Goal: Task Accomplishment & Management: Complete application form

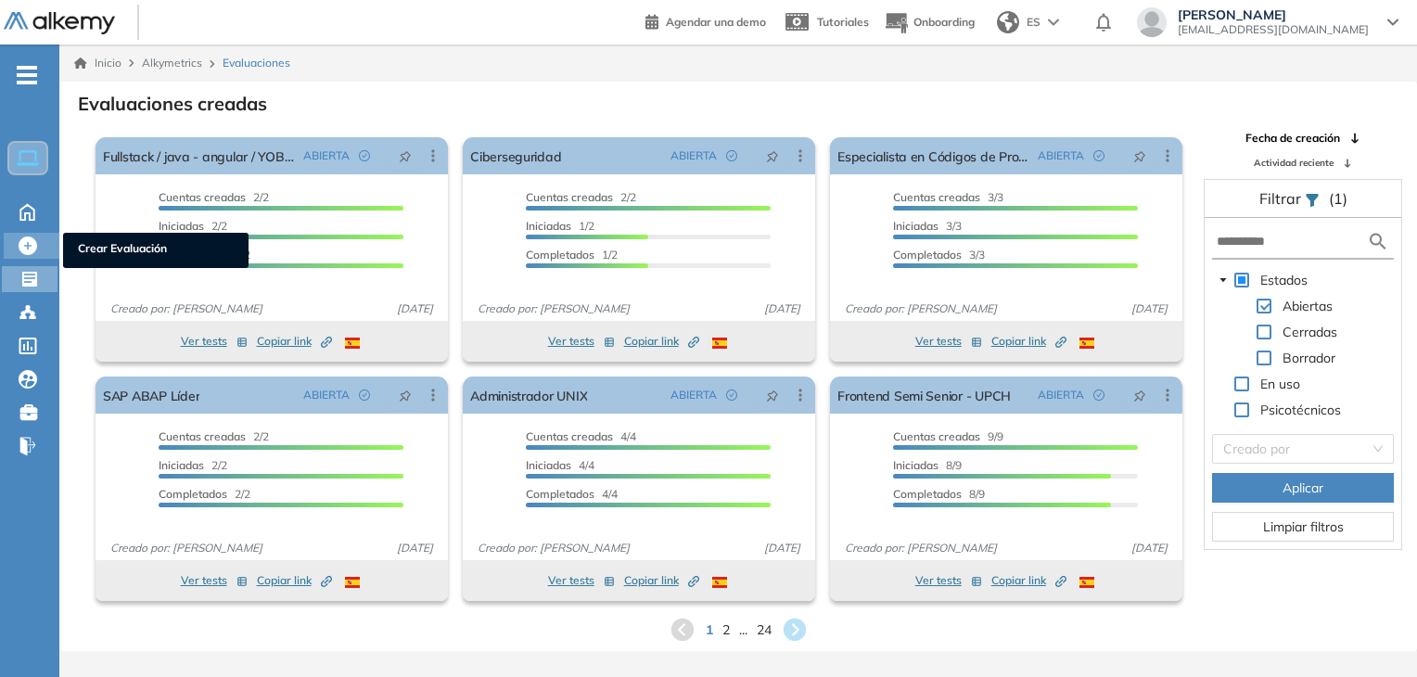
click at [30, 237] on icon at bounding box center [28, 245] width 19 height 19
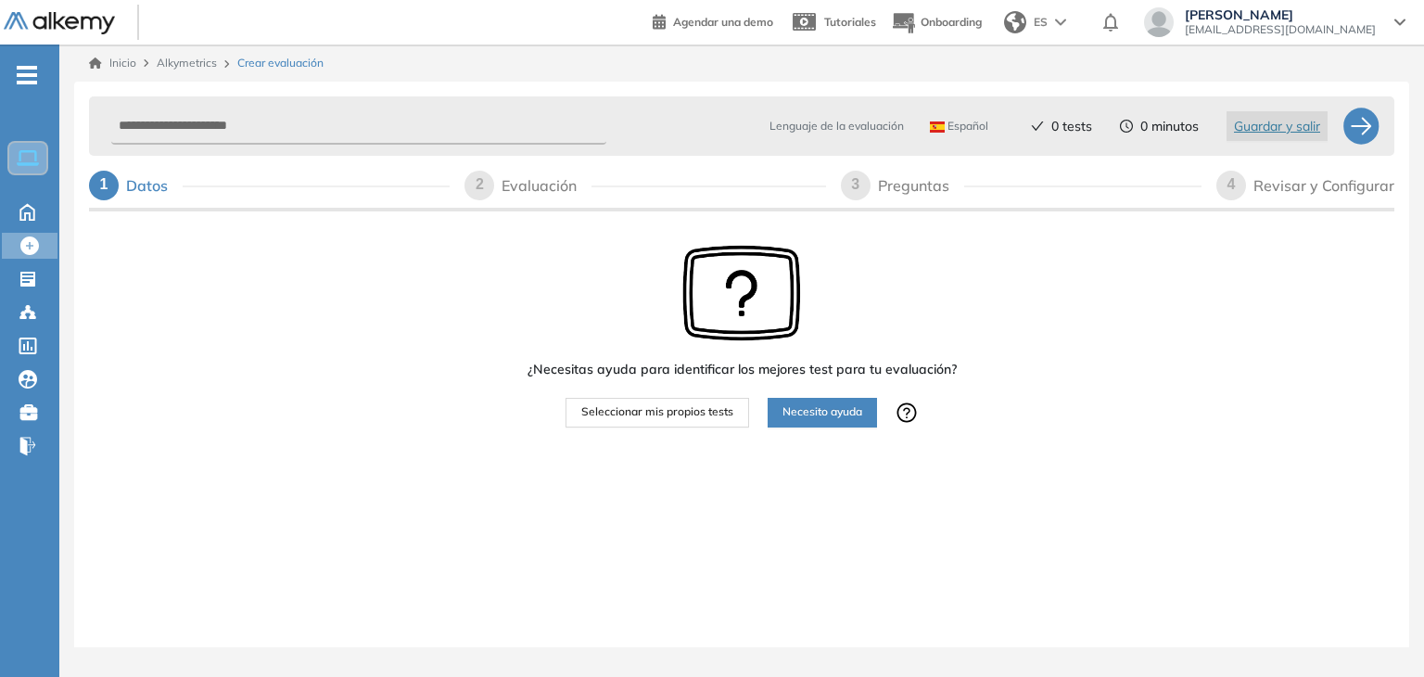
click at [671, 419] on span "Seleccionar mis propios tests" at bounding box center [657, 412] width 152 height 18
click at [664, 411] on span "Seleccionar mis propios tests" at bounding box center [657, 412] width 152 height 18
click at [37, 275] on div at bounding box center [30, 277] width 22 height 22
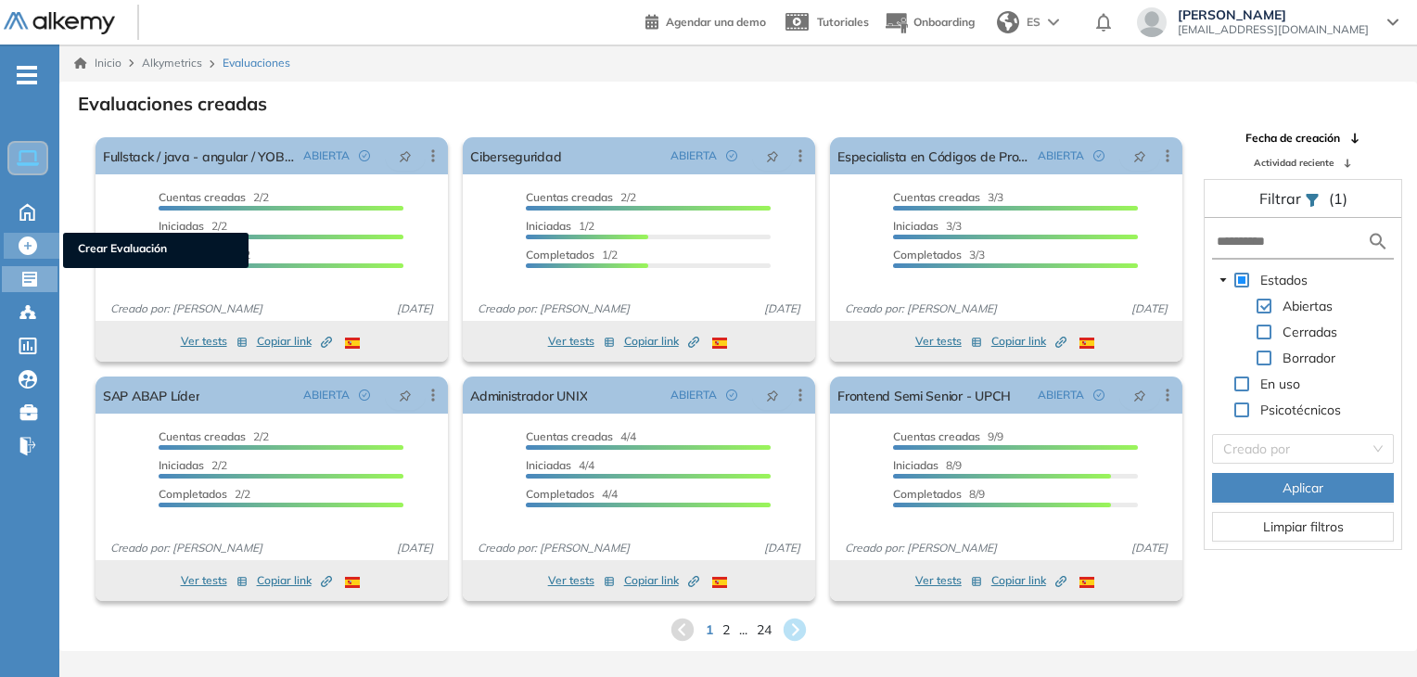
click at [32, 244] on icon at bounding box center [28, 245] width 19 height 19
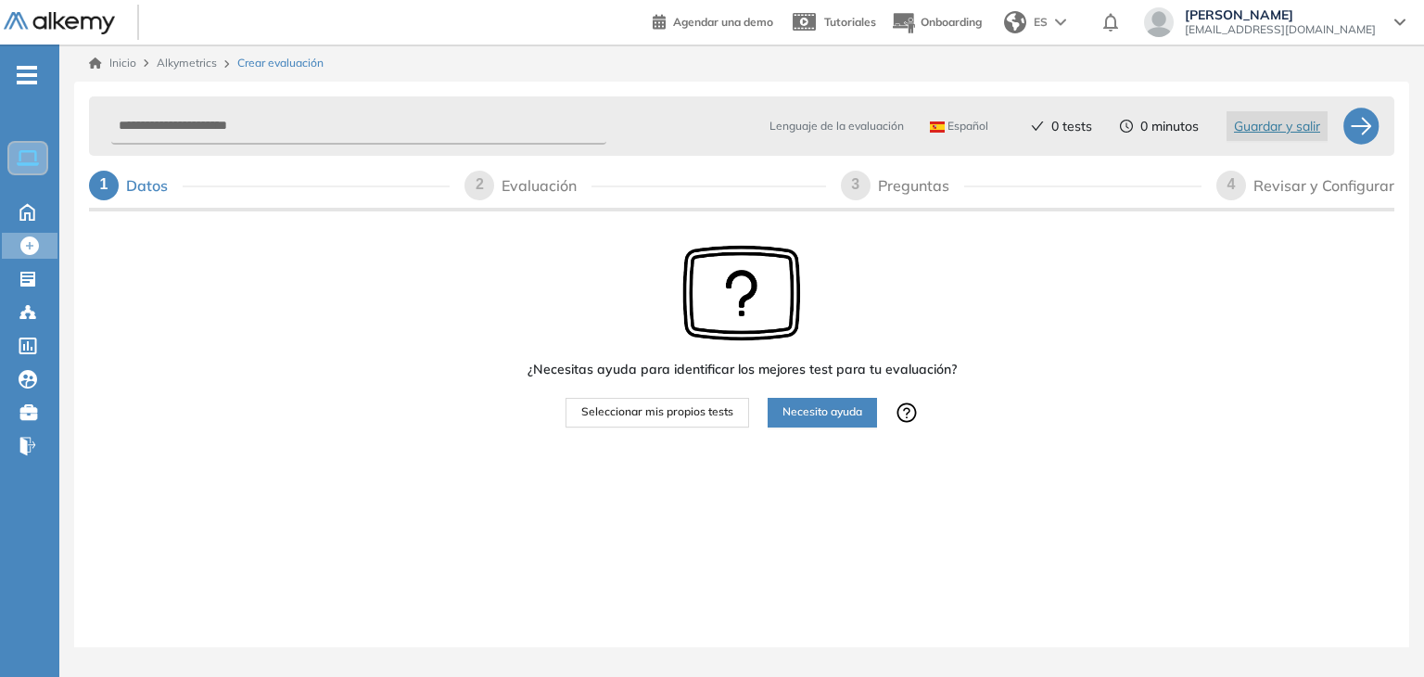
click at [631, 413] on span "Seleccionar mis propios tests" at bounding box center [657, 412] width 152 height 18
click at [738, 430] on div at bounding box center [774, 436] width 366 height 19
click at [682, 410] on span "Seleccionar mis propios tests" at bounding box center [657, 412] width 152 height 18
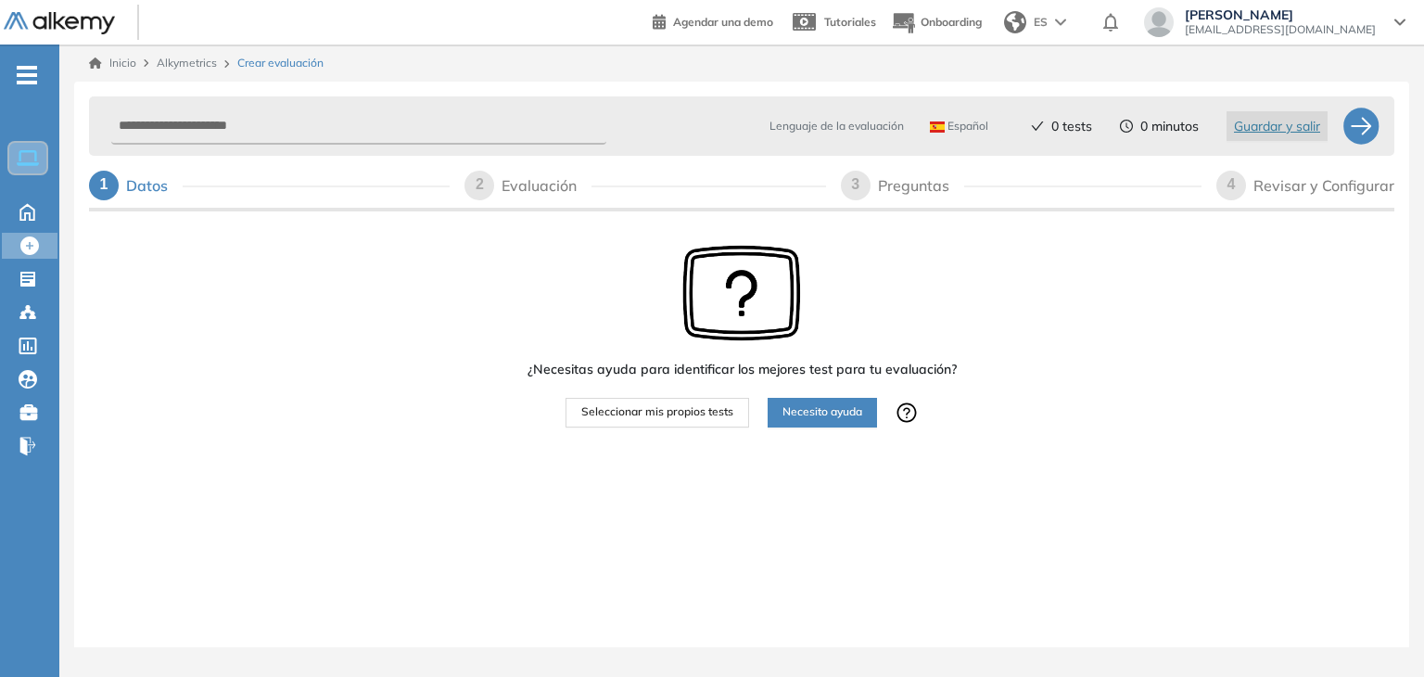
click at [682, 410] on span "Seleccionar mis propios tests" at bounding box center [657, 412] width 152 height 18
click at [671, 416] on span "Seleccionar mis propios tests" at bounding box center [657, 412] width 152 height 18
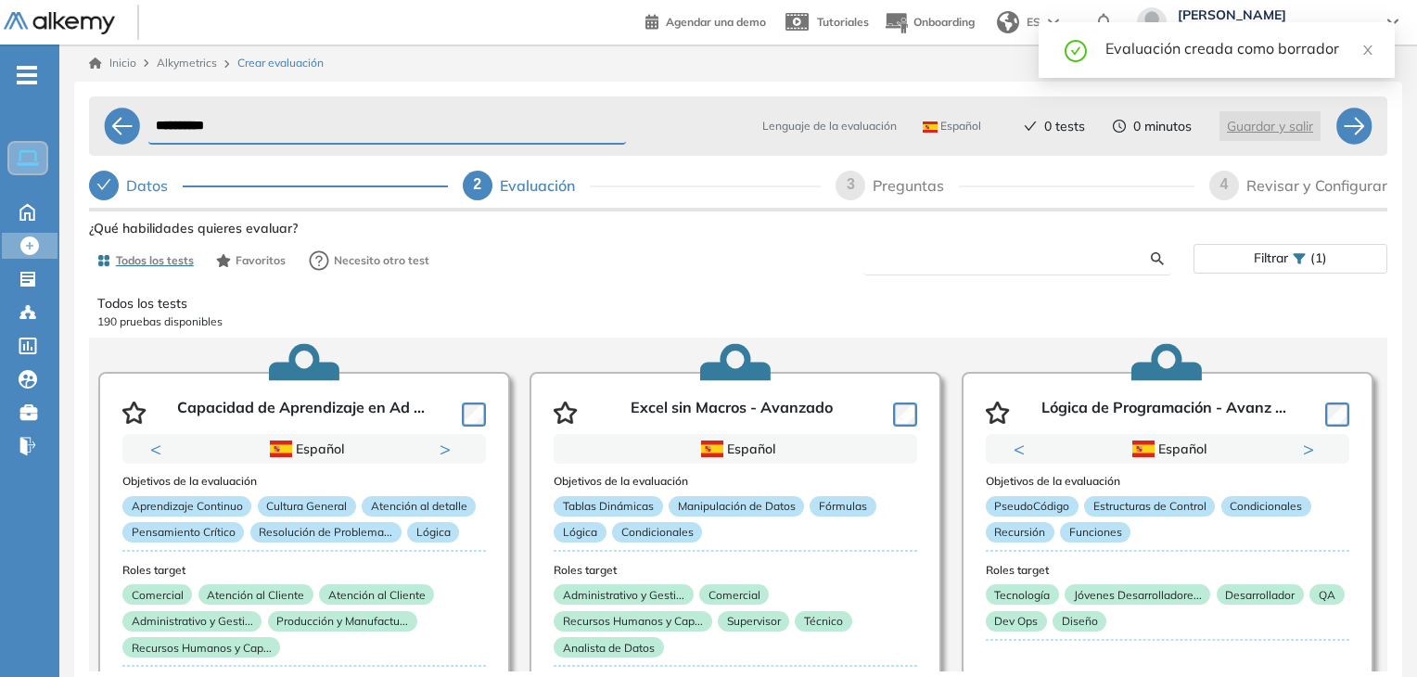
click at [924, 262] on input "text" at bounding box center [1014, 258] width 273 height 17
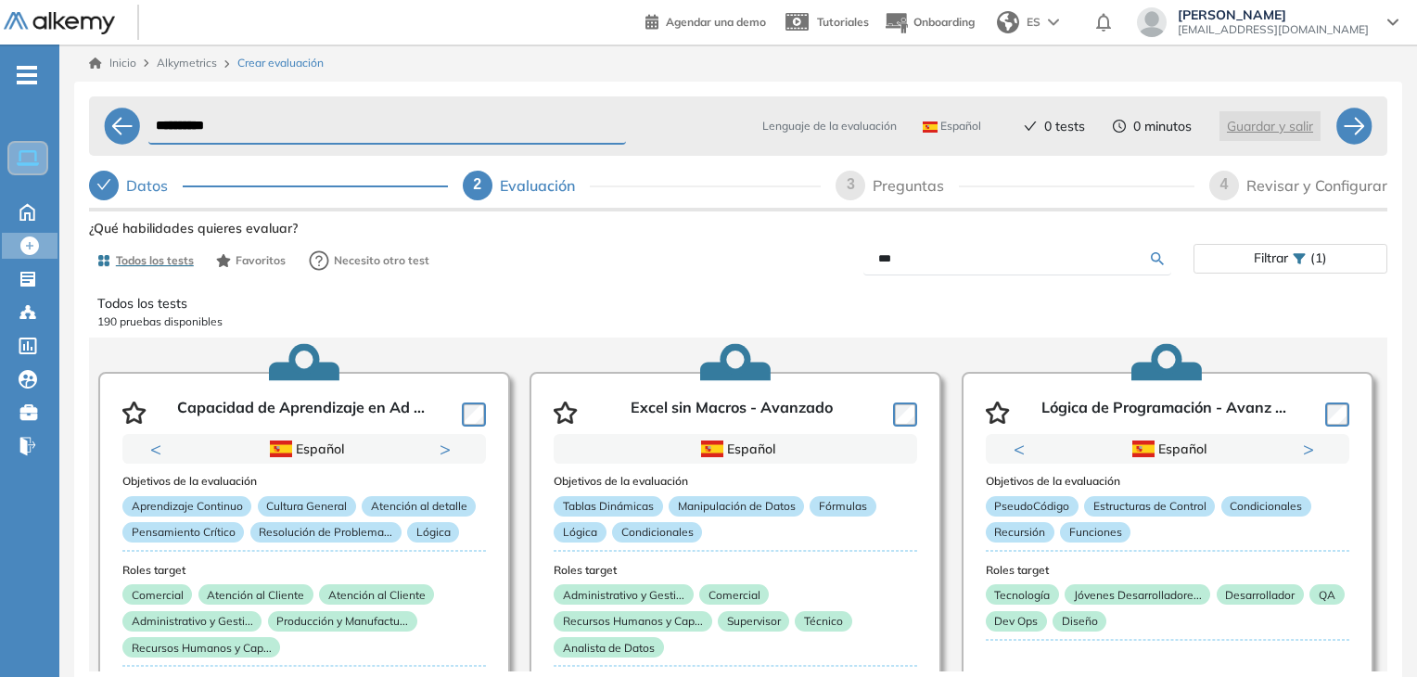
type input "***"
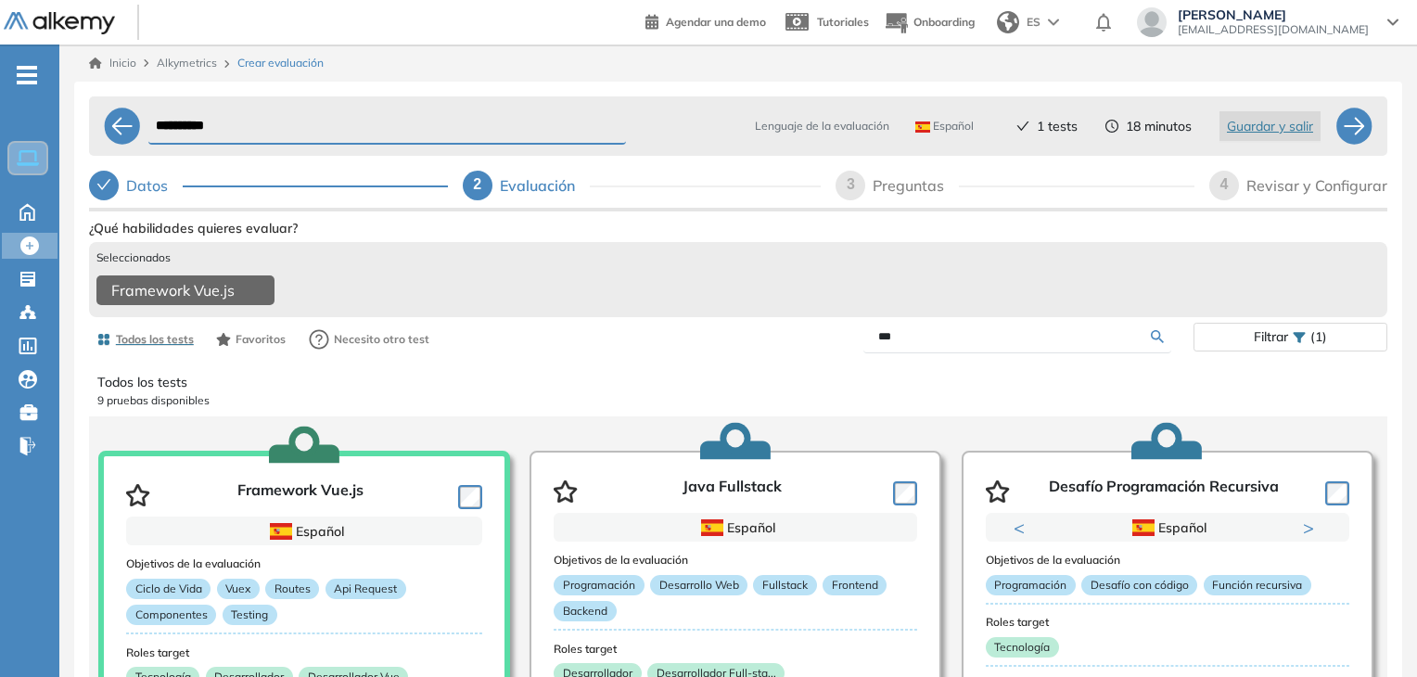
click at [914, 345] on input "***" at bounding box center [1014, 336] width 273 height 17
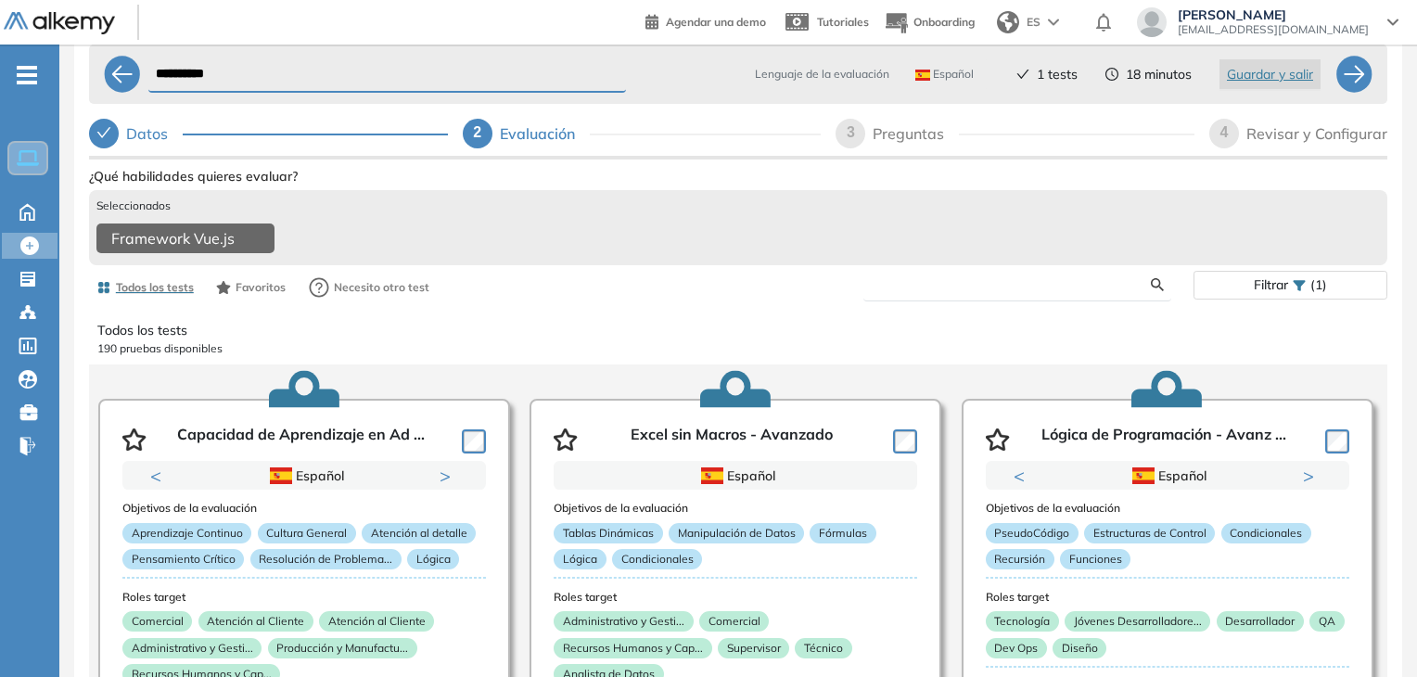
scroll to position [93, 0]
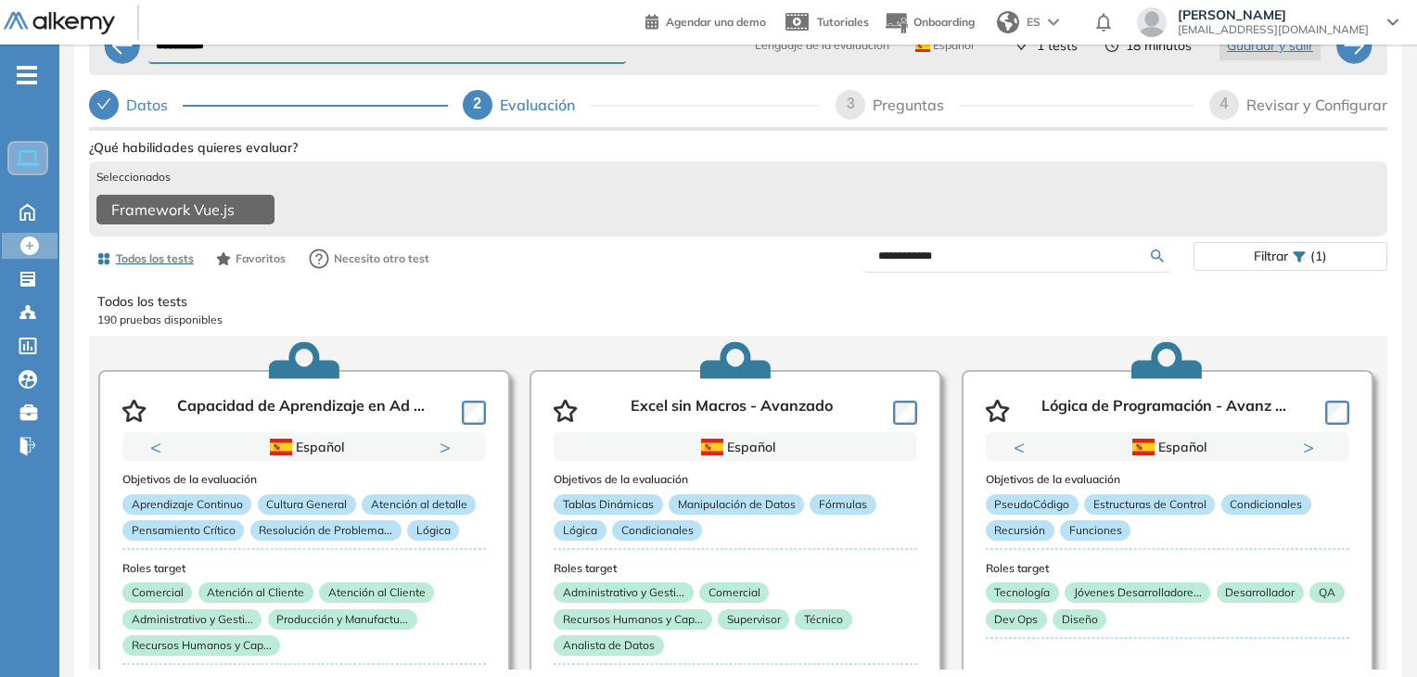
type input "**********"
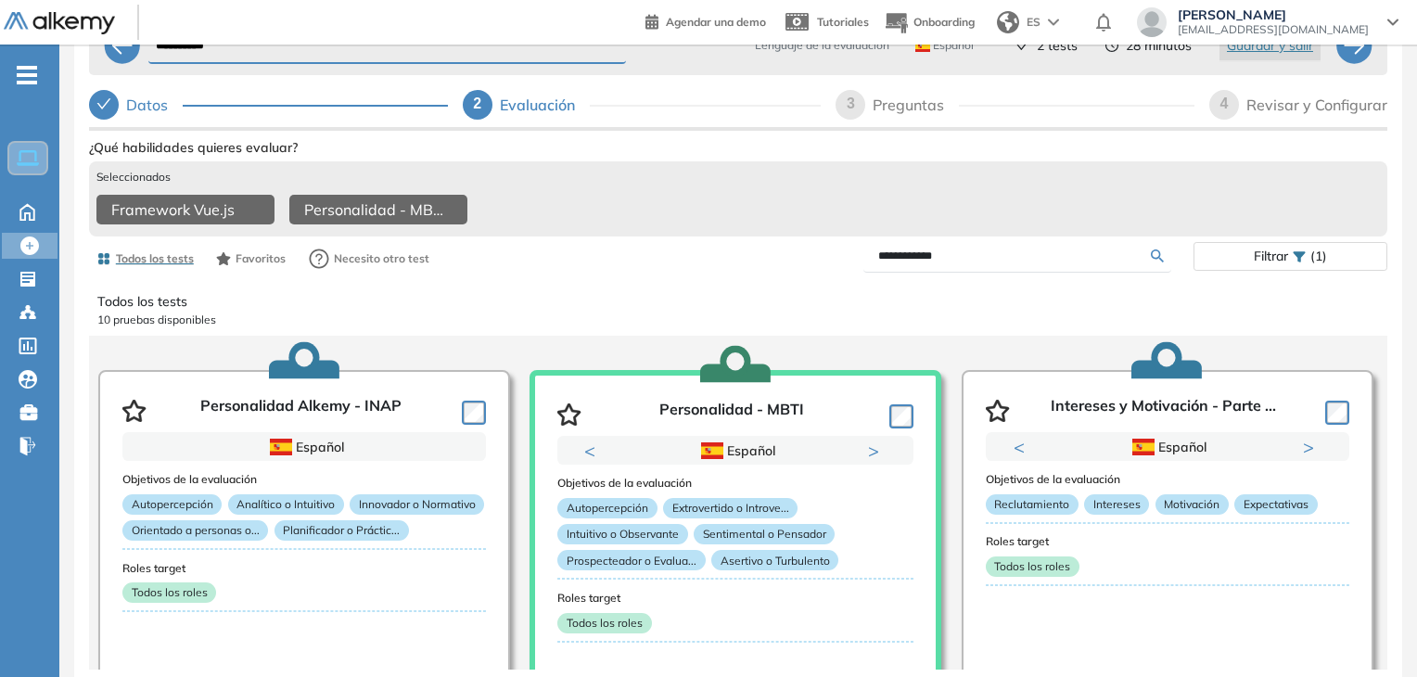
scroll to position [0, 0]
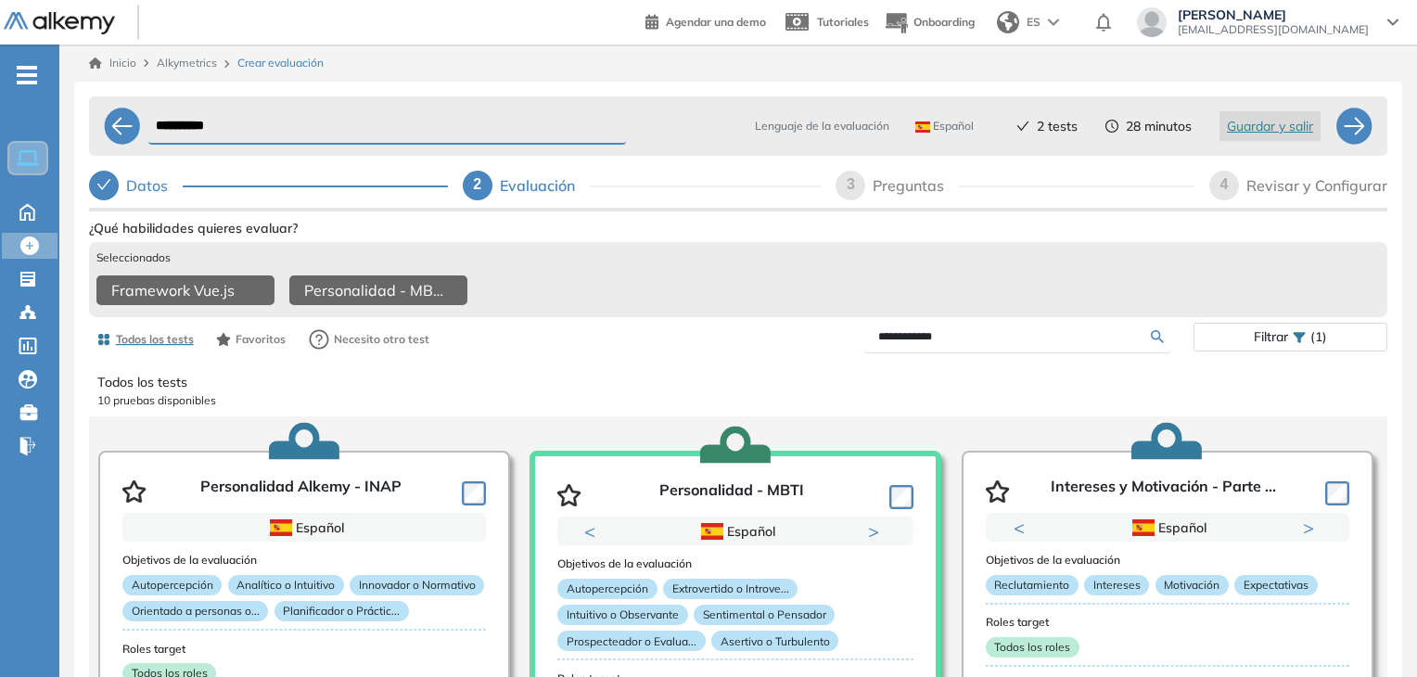
click at [383, 131] on input "**********" at bounding box center [387, 126] width 478 height 36
type input "**********"
click at [1355, 132] on div at bounding box center [1353, 126] width 37 height 37
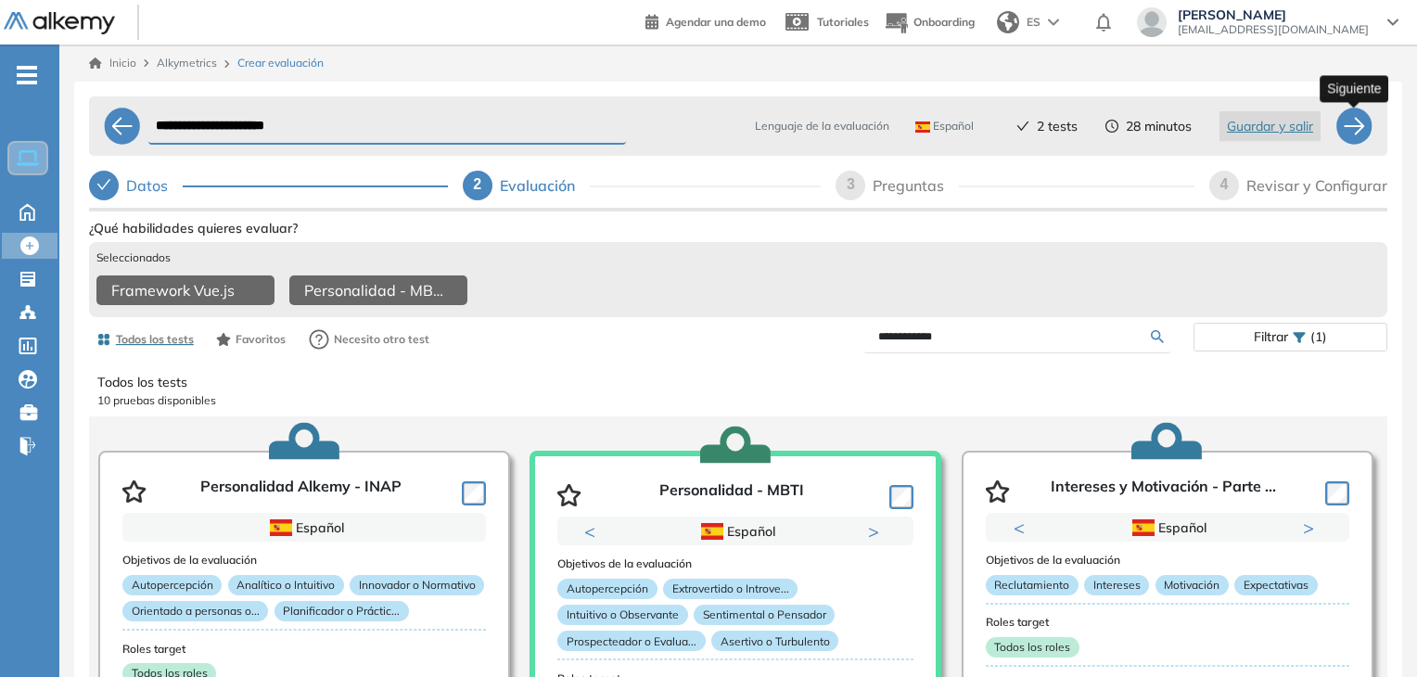
select select "*****"
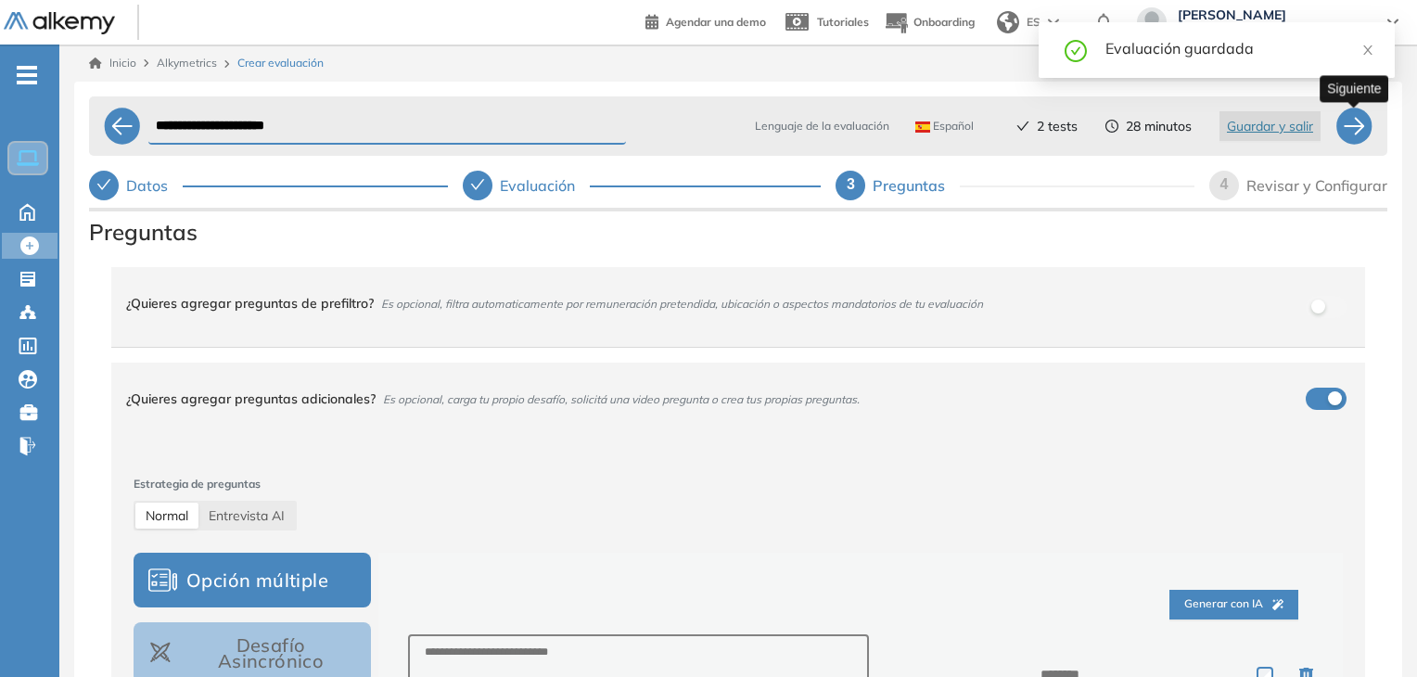
click at [1355, 131] on div at bounding box center [1353, 126] width 37 height 37
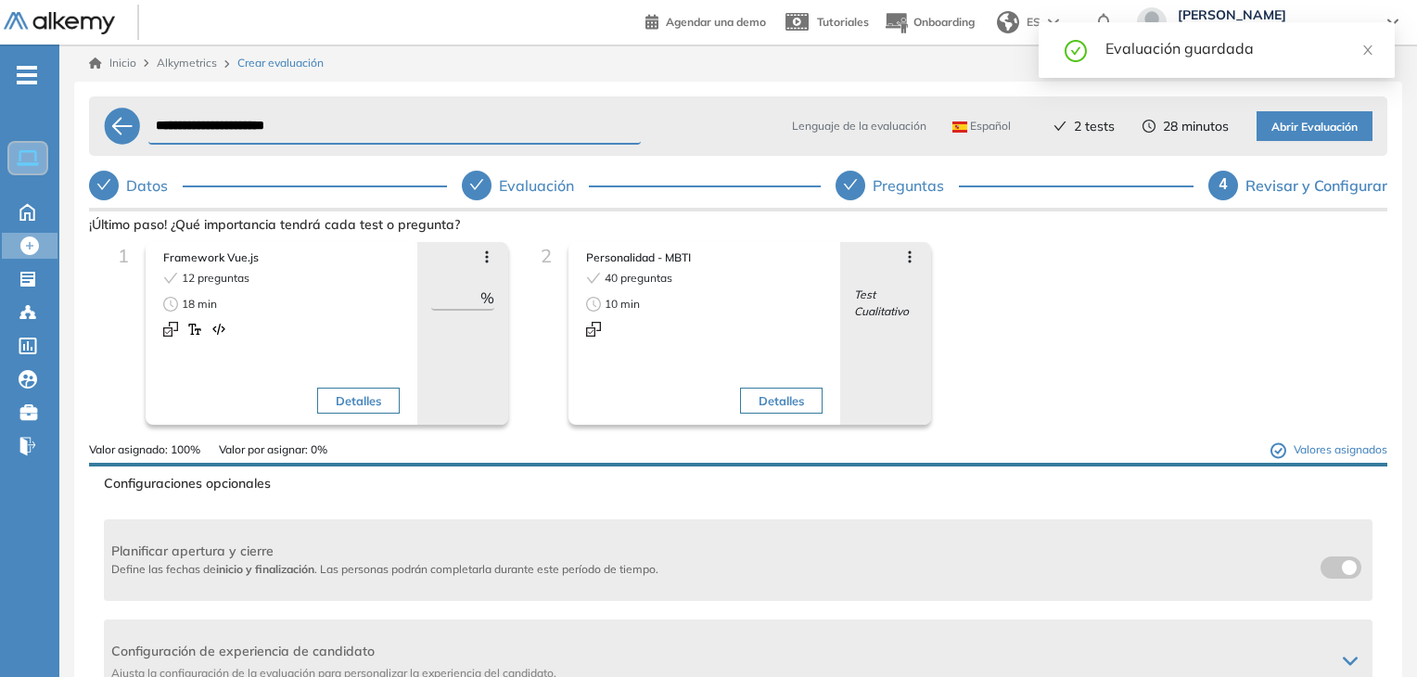
click at [1332, 131] on span "Abrir Evaluación" at bounding box center [1314, 128] width 86 height 18
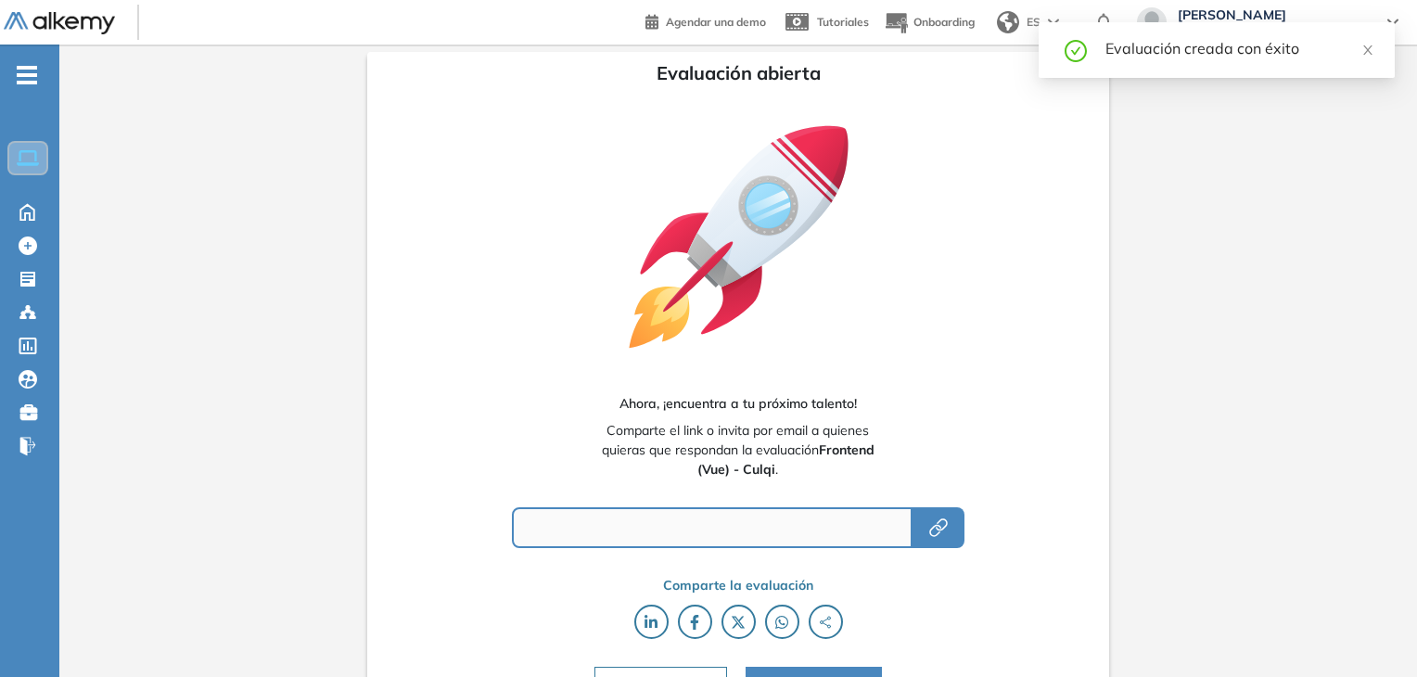
type input "**********"
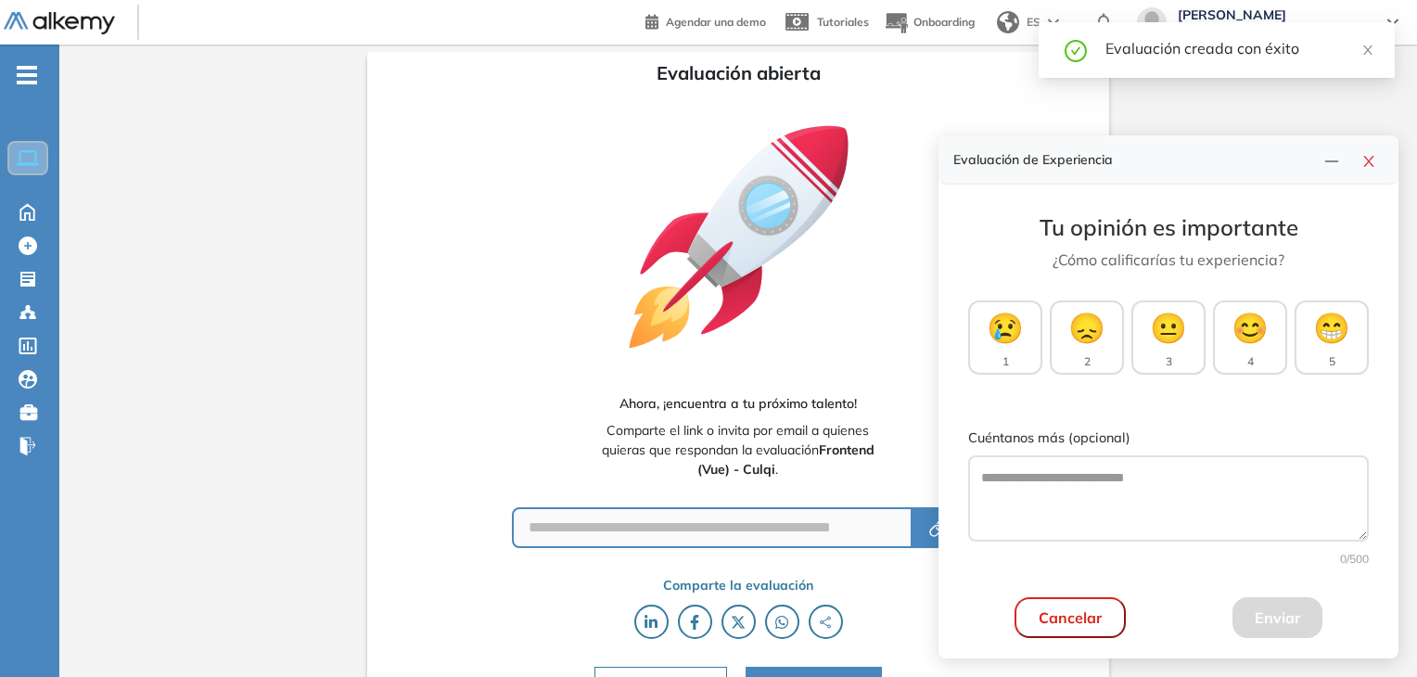
scroll to position [38, 0]
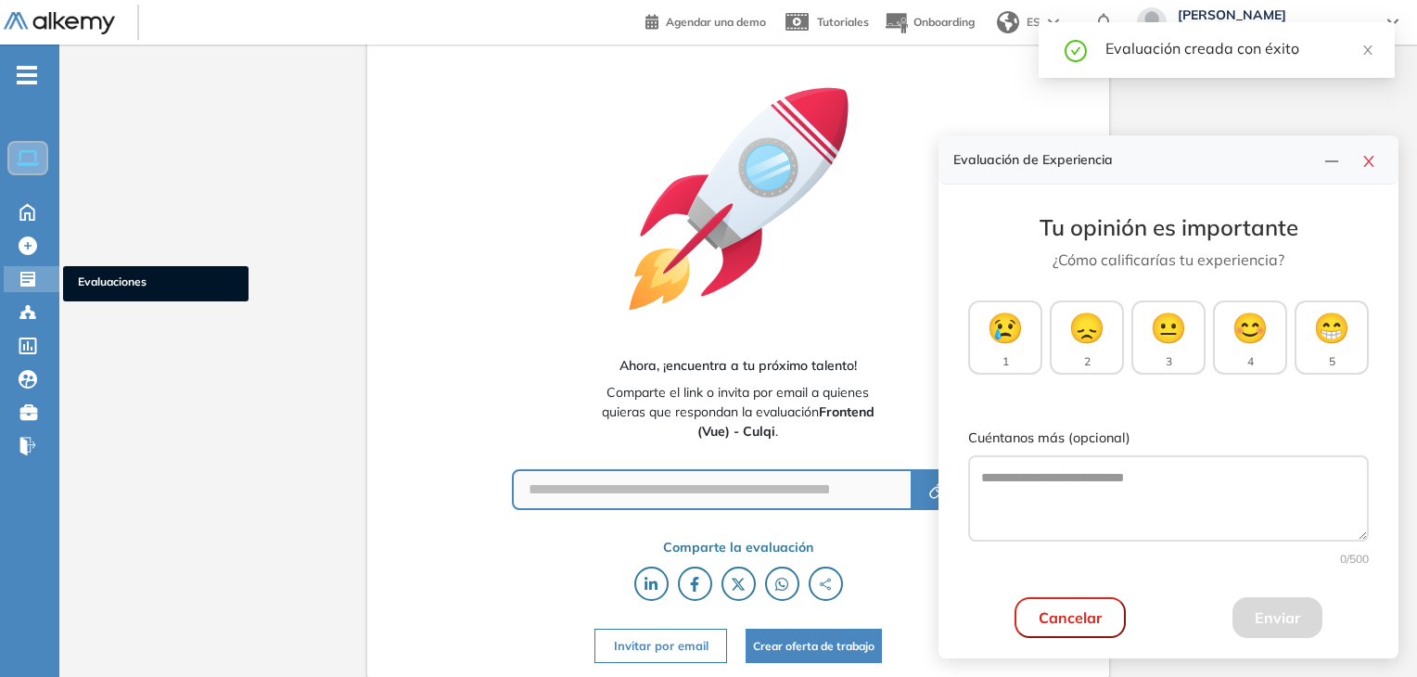
click at [32, 270] on icon at bounding box center [28, 279] width 19 height 19
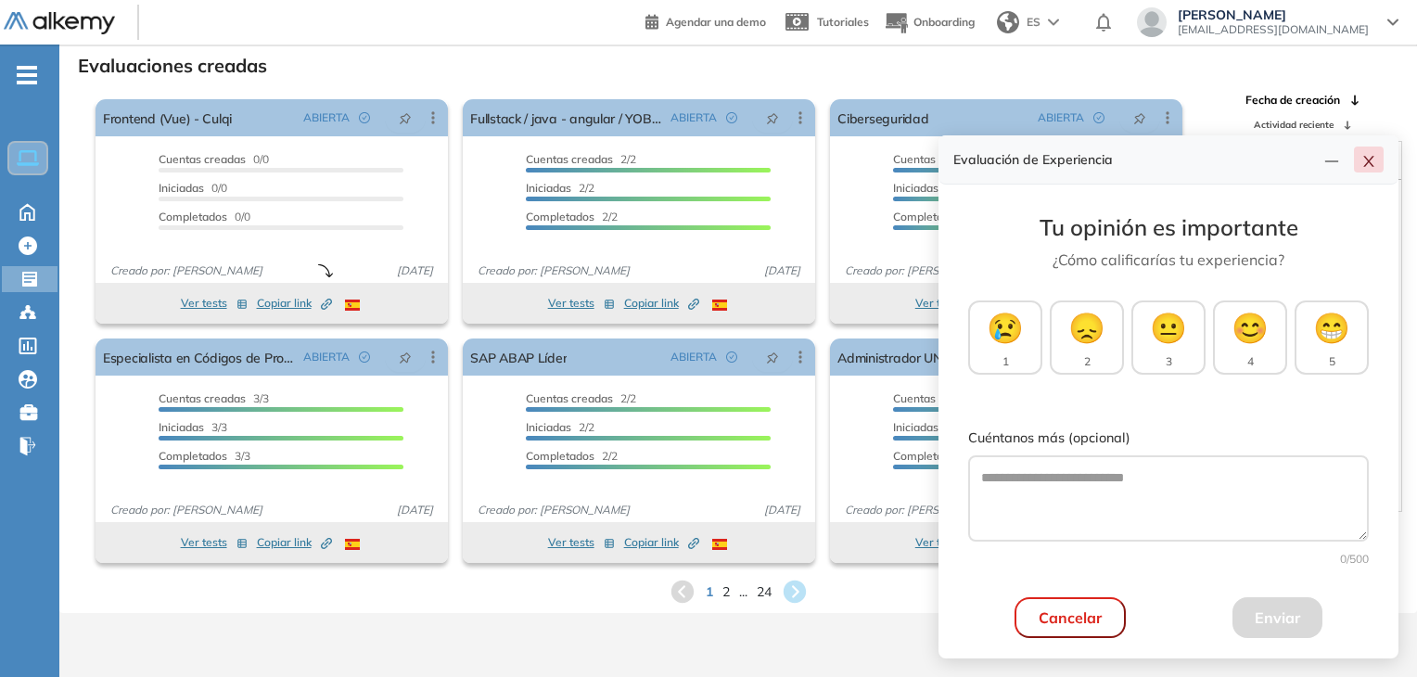
click at [1367, 164] on icon "close" at bounding box center [1368, 161] width 15 height 15
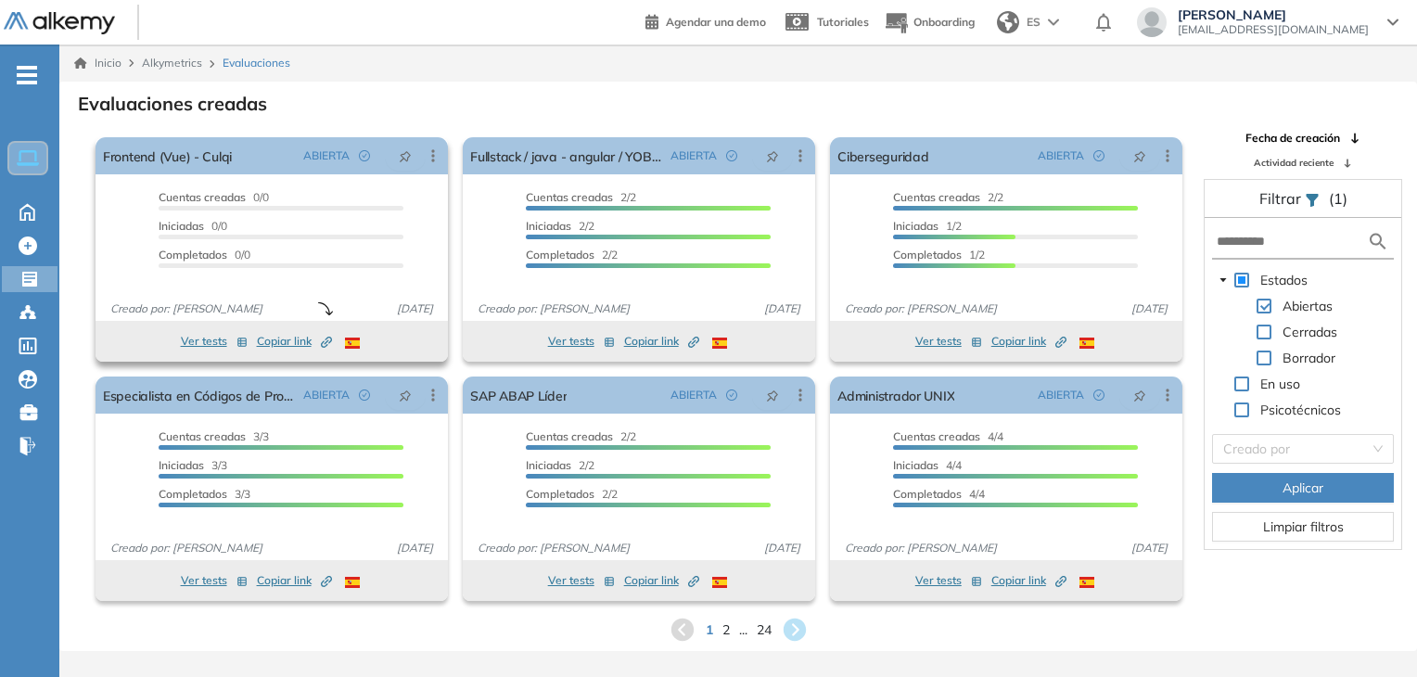
click at [282, 341] on span "Copiar link Created by potrace 1.16, written by [PERSON_NAME] [DATE]-[DATE]" at bounding box center [294, 341] width 75 height 17
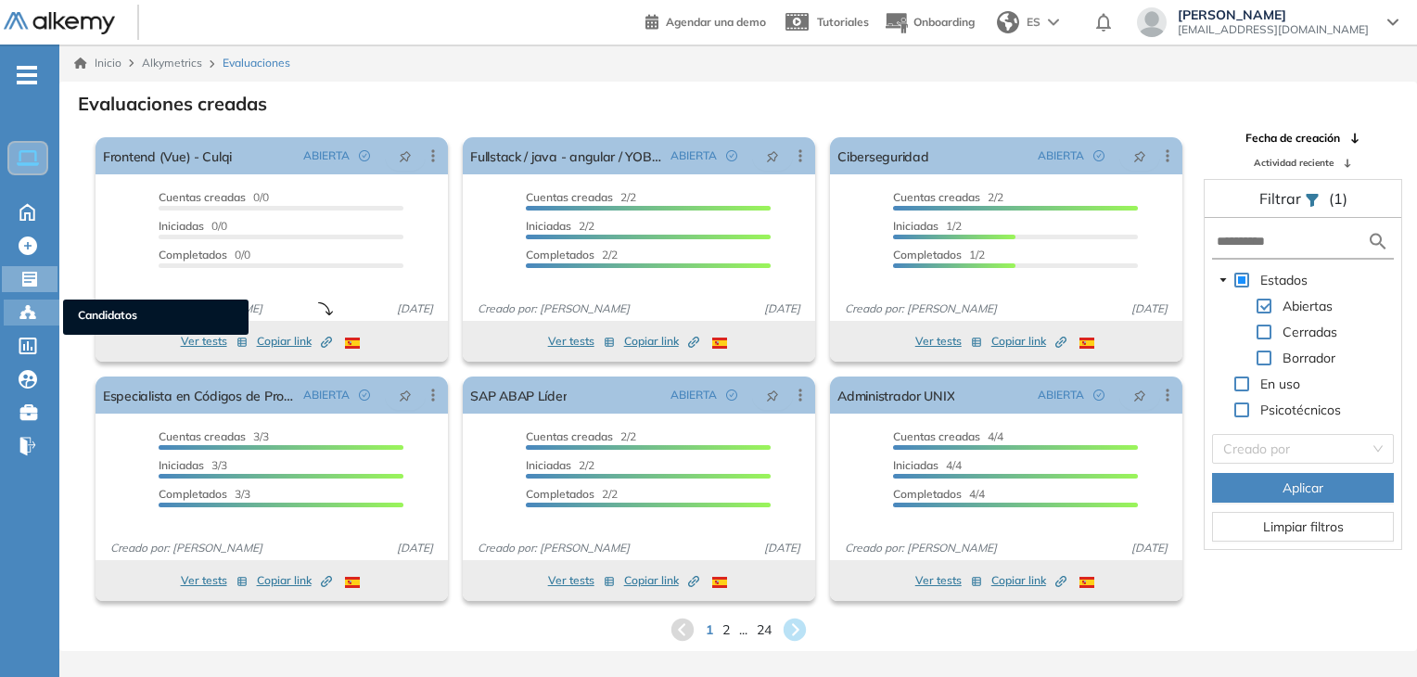
click at [33, 306] on icon at bounding box center [28, 312] width 19 height 19
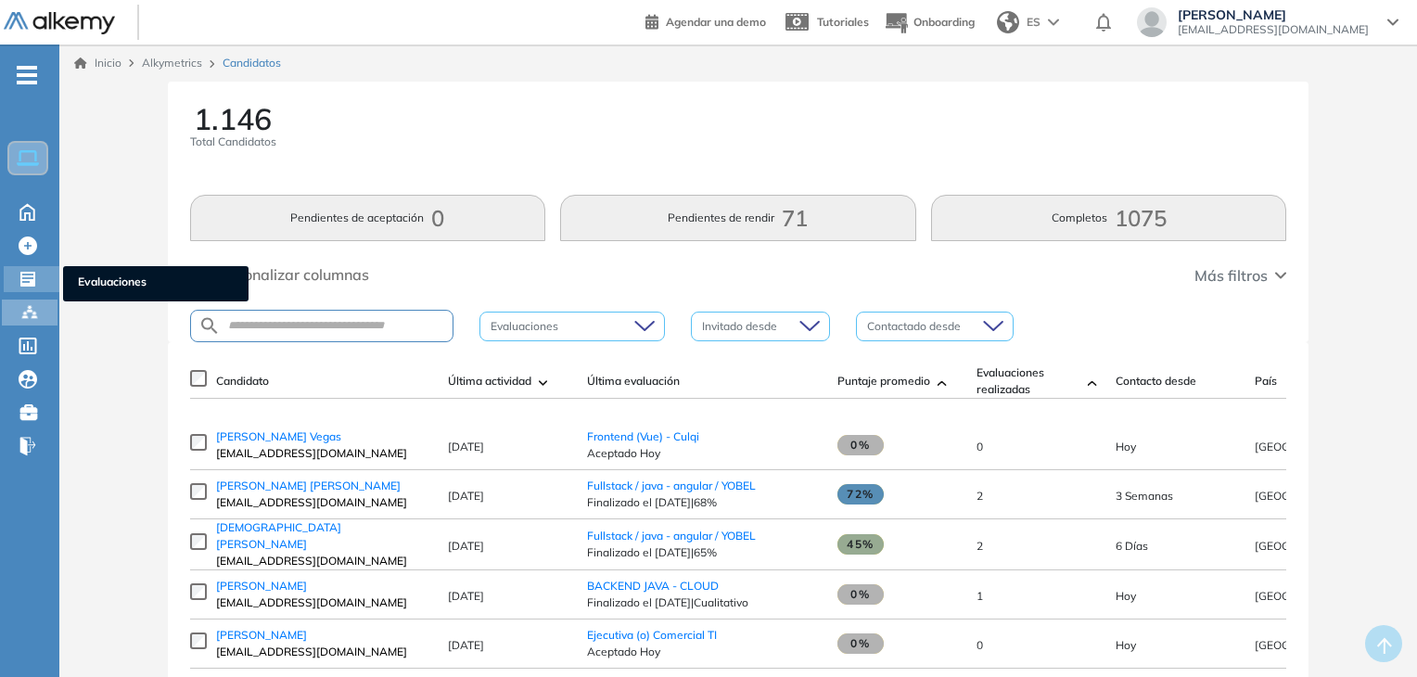
click at [34, 274] on icon at bounding box center [27, 279] width 15 height 15
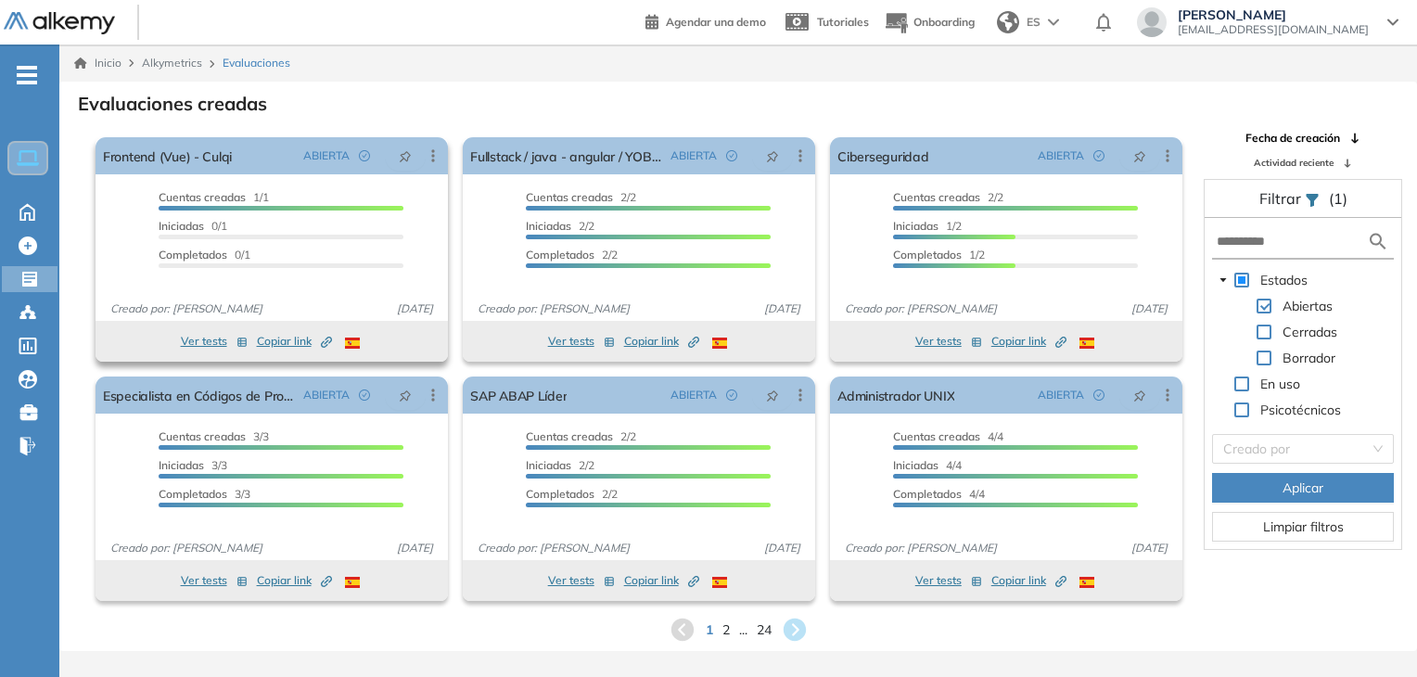
click at [276, 338] on span "Copiar link Created by potrace 1.16, written by [PERSON_NAME] [DATE]-[DATE]" at bounding box center [294, 341] width 75 height 17
click at [178, 150] on link "Frontend (Vue) - Culqi" at bounding box center [167, 155] width 129 height 37
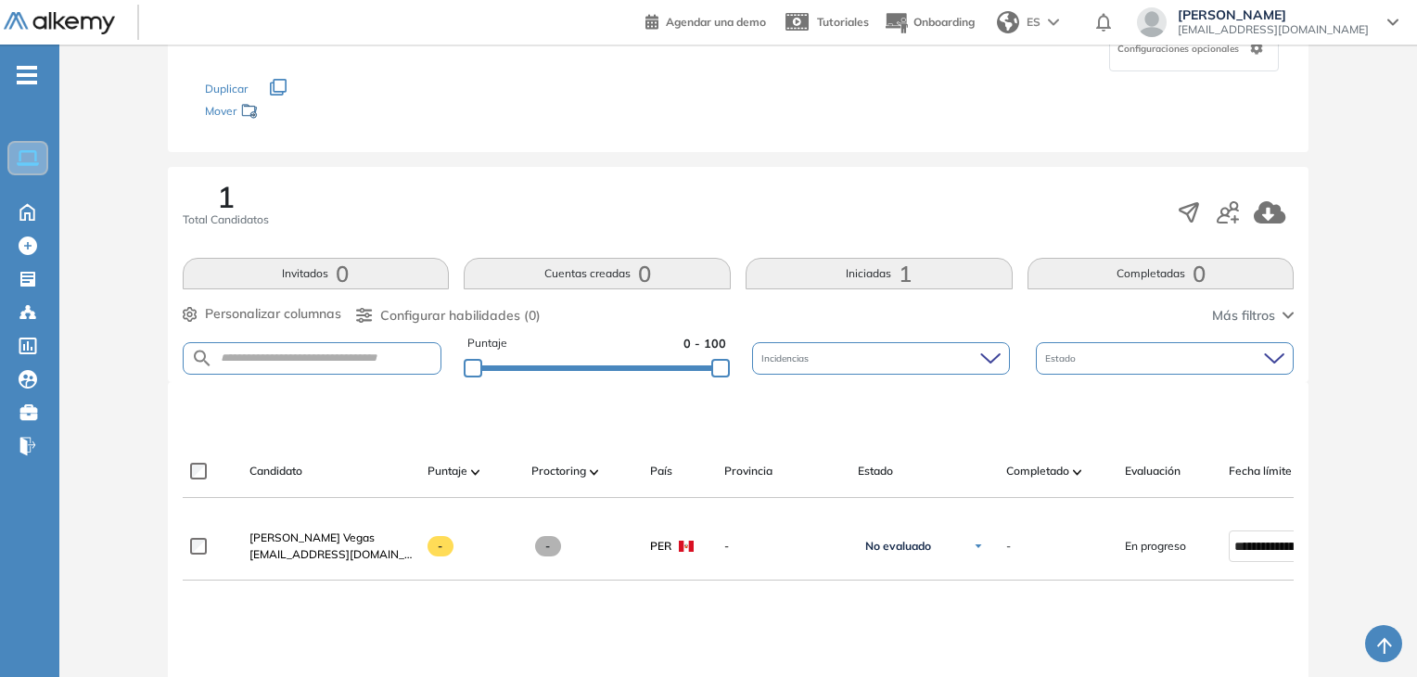
scroll to position [371, 0]
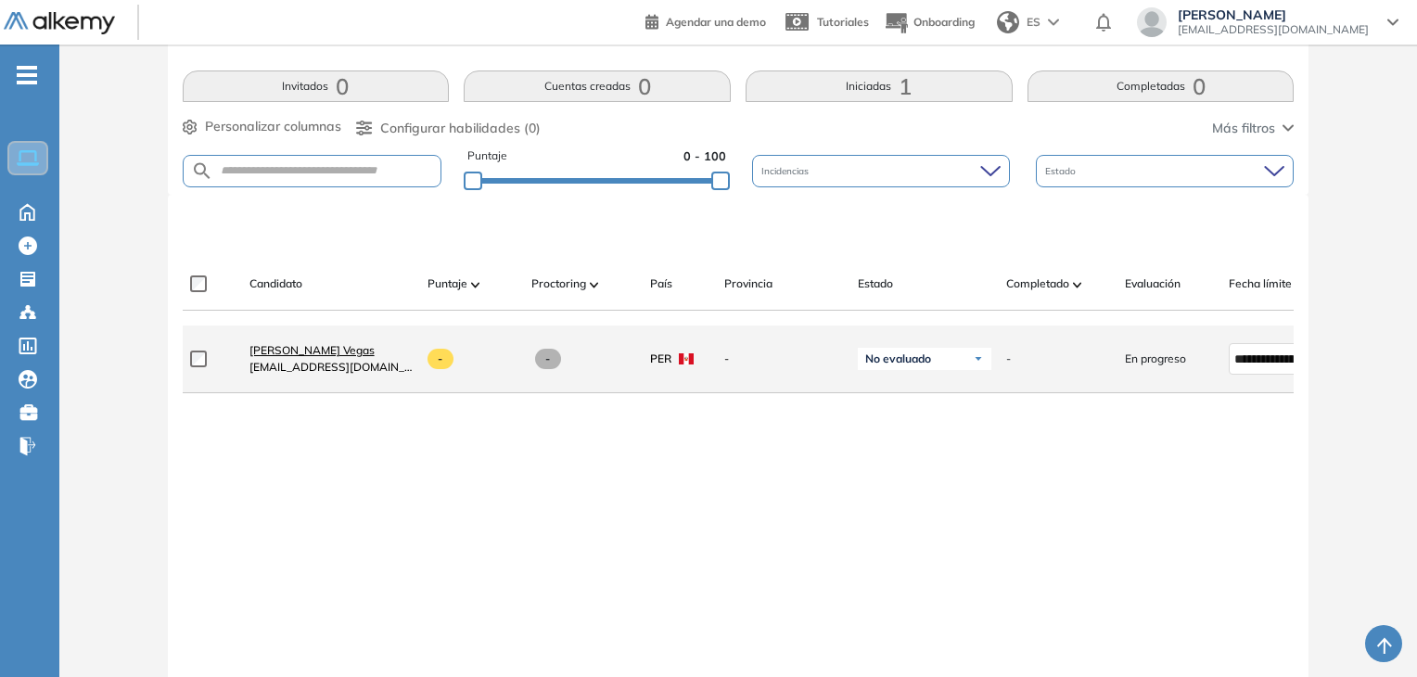
click at [340, 357] on span "[PERSON_NAME] Vegas" at bounding box center [311, 350] width 125 height 14
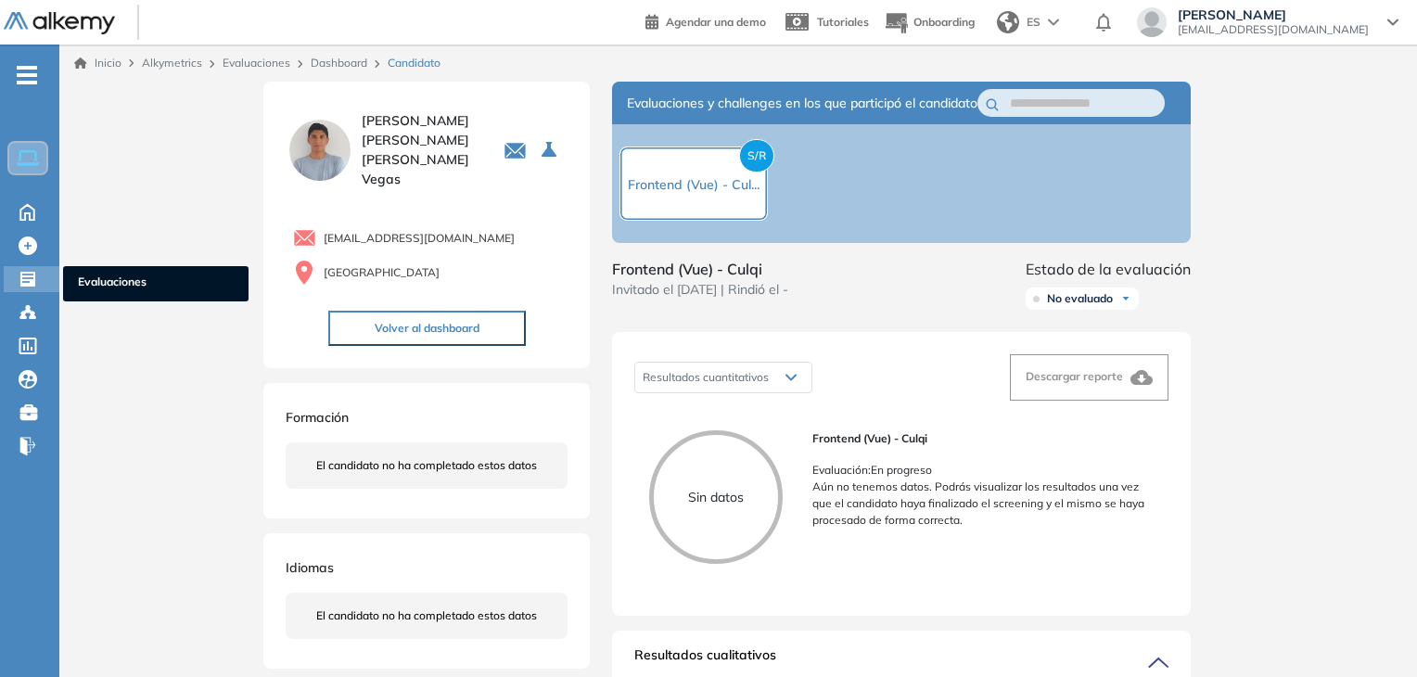
click at [22, 275] on icon at bounding box center [27, 279] width 15 height 15
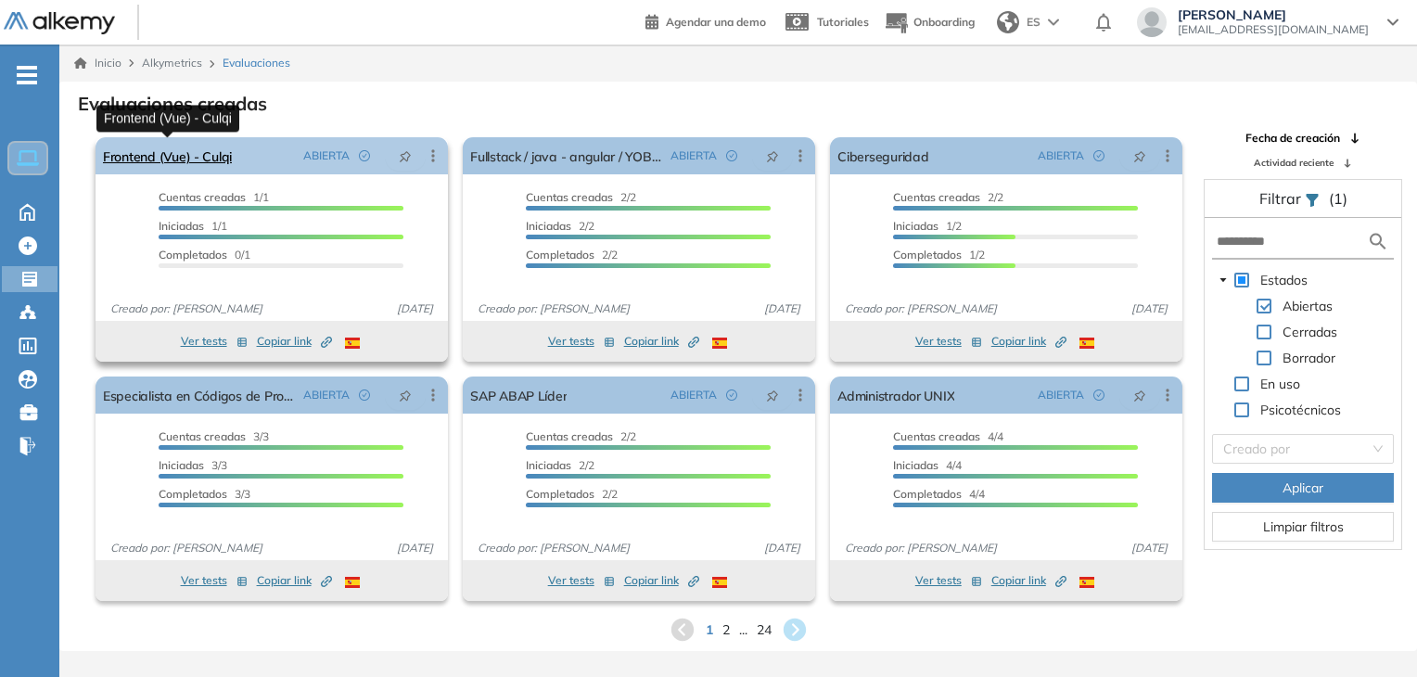
click at [165, 162] on link "Frontend (Vue) - Culqi" at bounding box center [167, 155] width 129 height 37
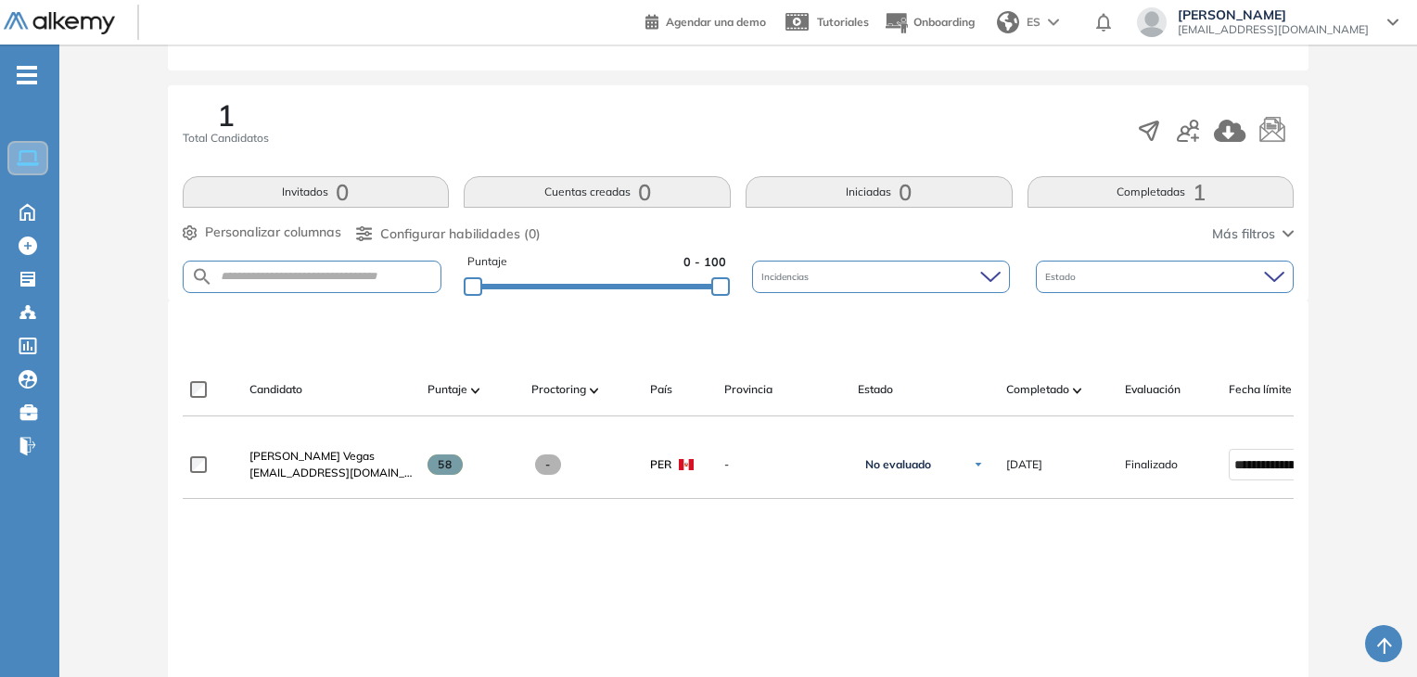
scroll to position [278, 0]
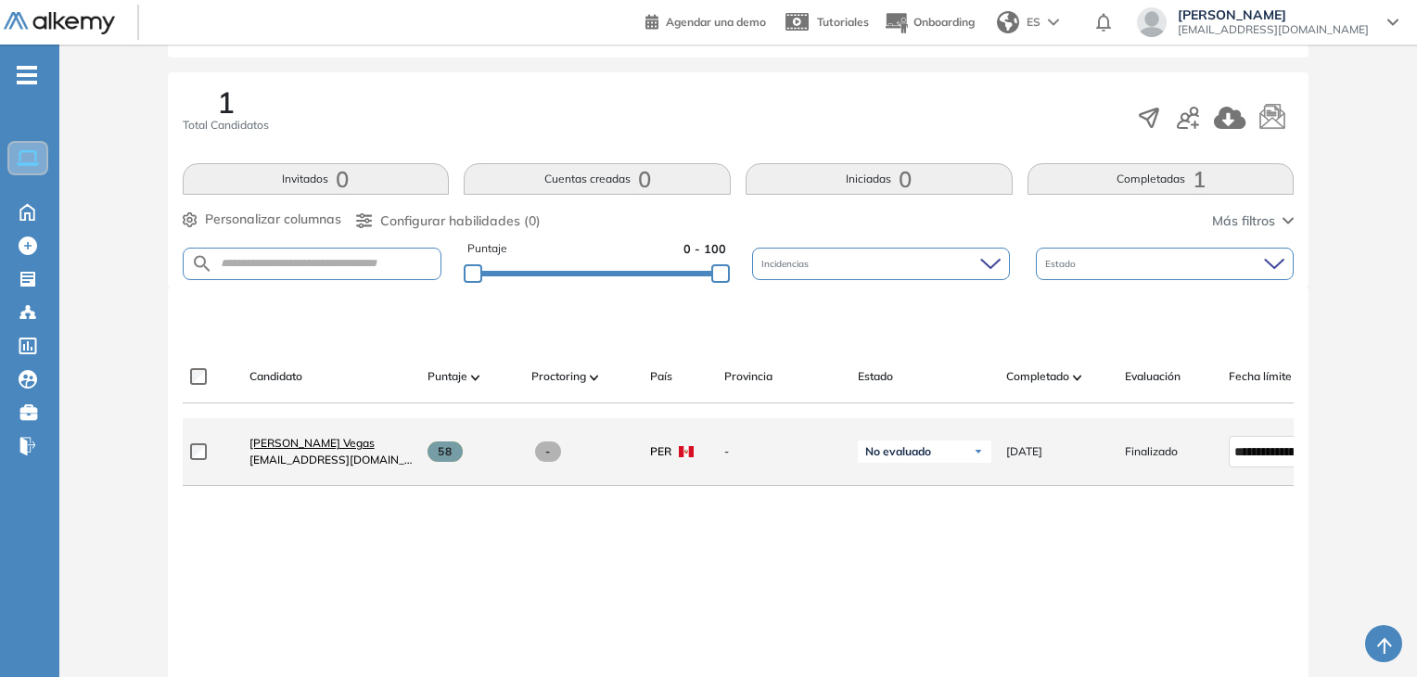
click at [325, 447] on span "[PERSON_NAME] Vegas" at bounding box center [311, 443] width 125 height 14
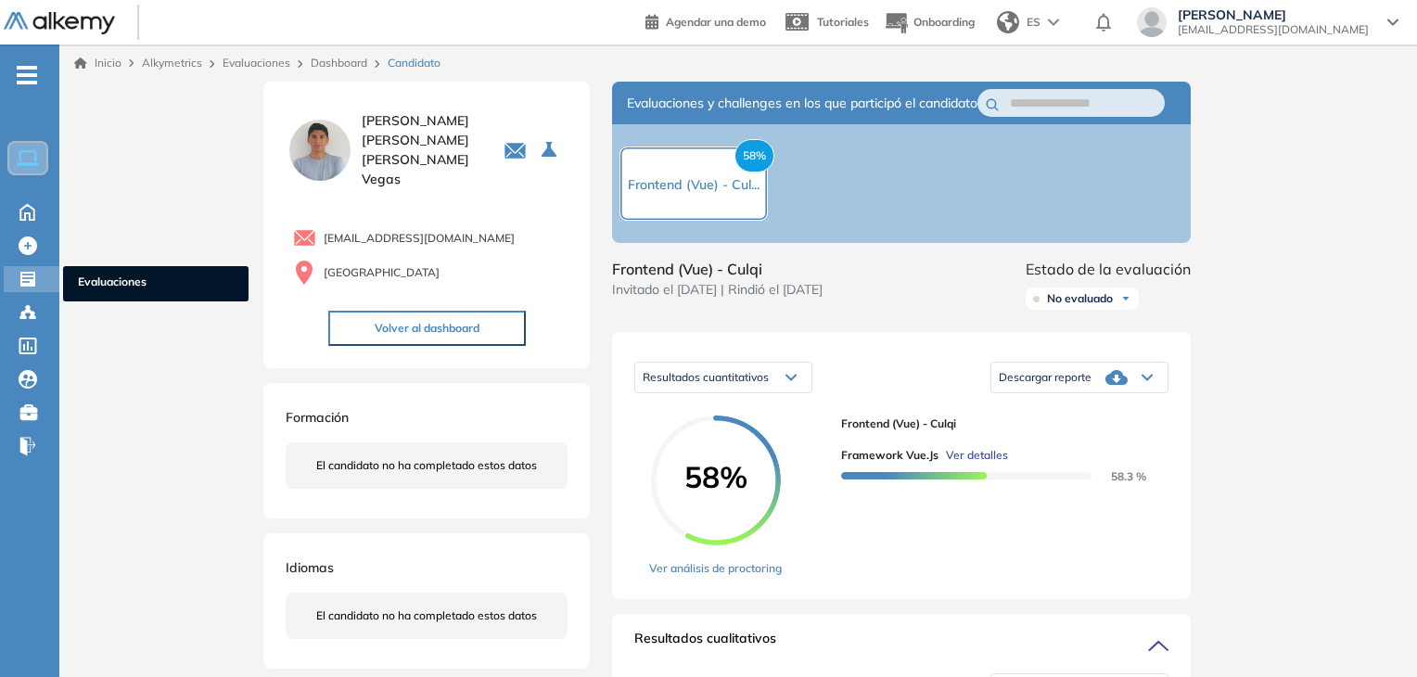
click at [31, 275] on icon at bounding box center [27, 279] width 15 height 15
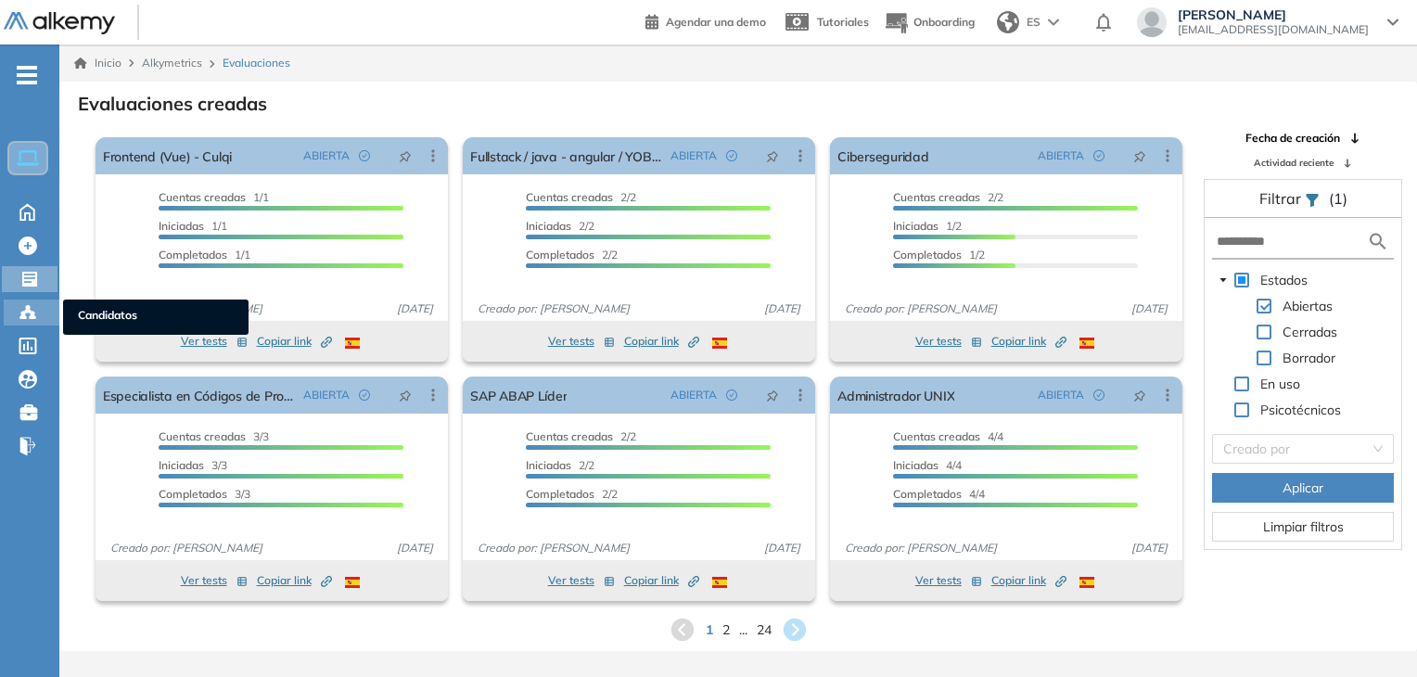
click at [45, 308] on div "Candidatos Candidatos" at bounding box center [32, 313] width 56 height 26
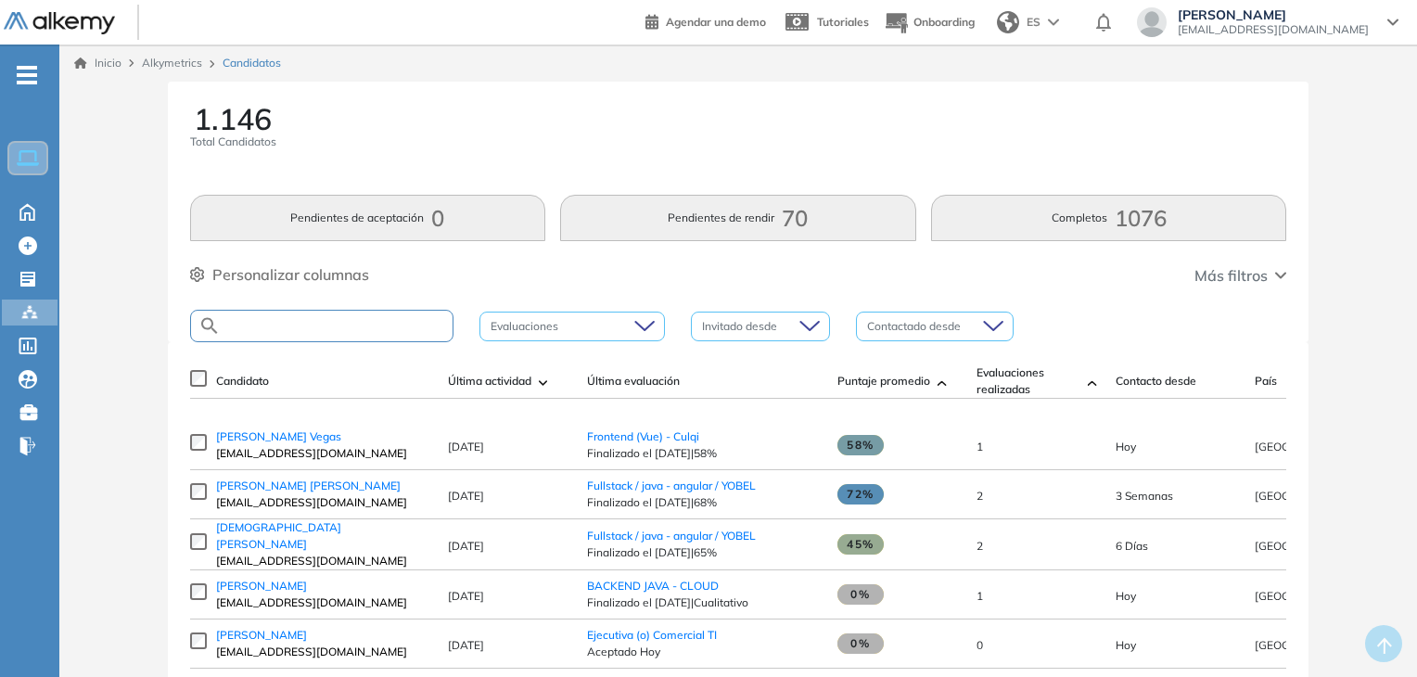
click at [349, 328] on input "text" at bounding box center [337, 326] width 232 height 14
type input "*****"
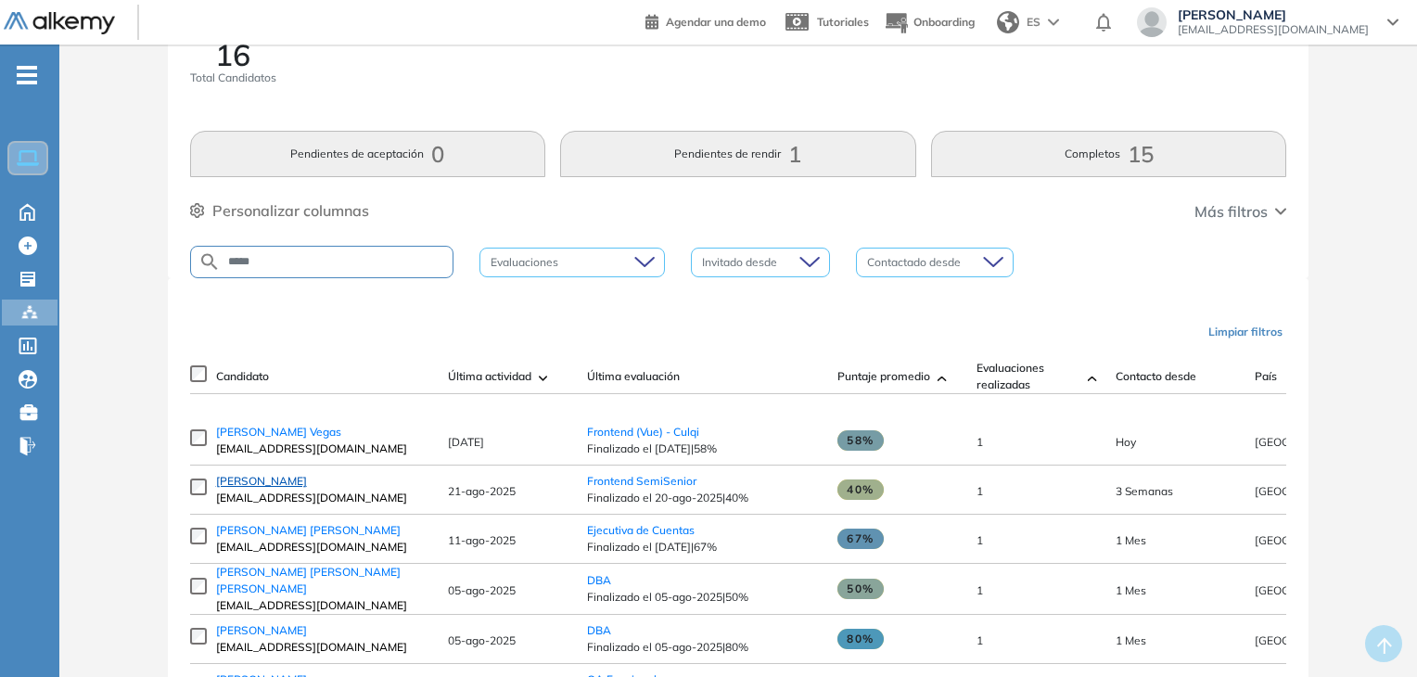
scroll to position [93, 0]
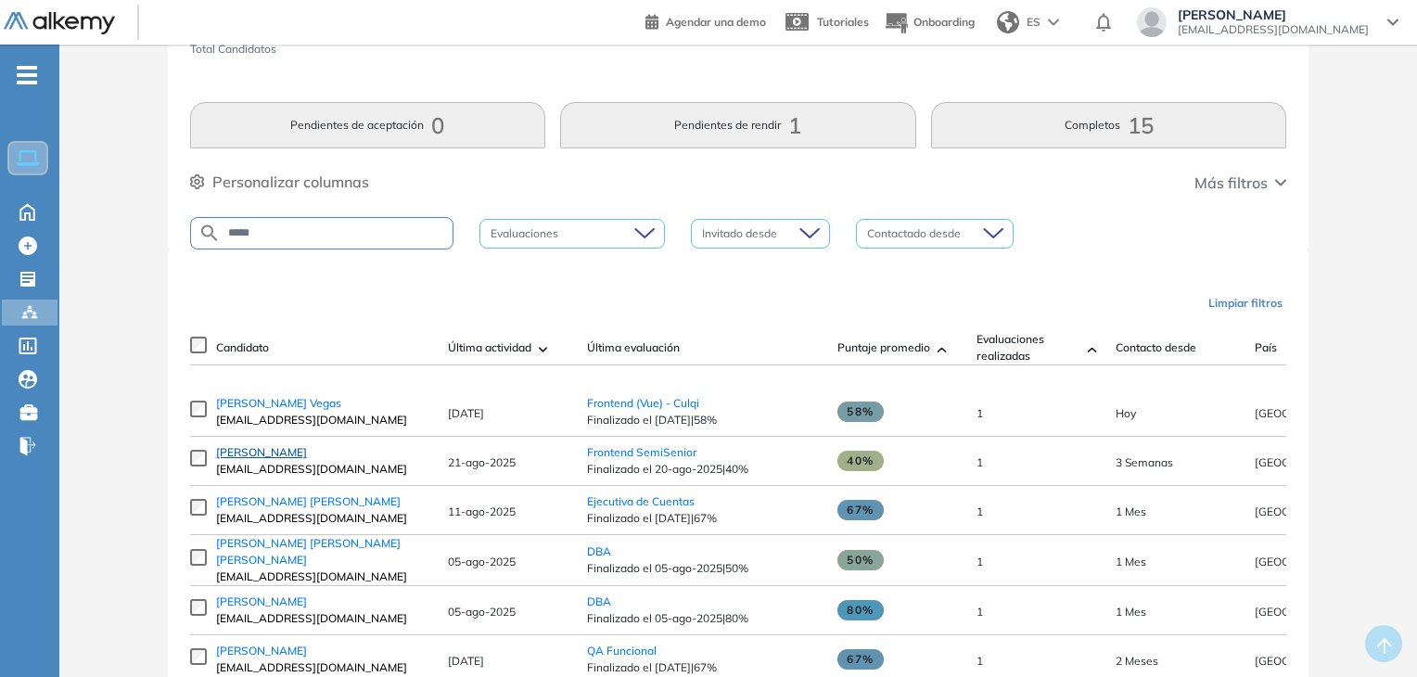
click at [267, 458] on span "[PERSON_NAME]" at bounding box center [261, 452] width 91 height 14
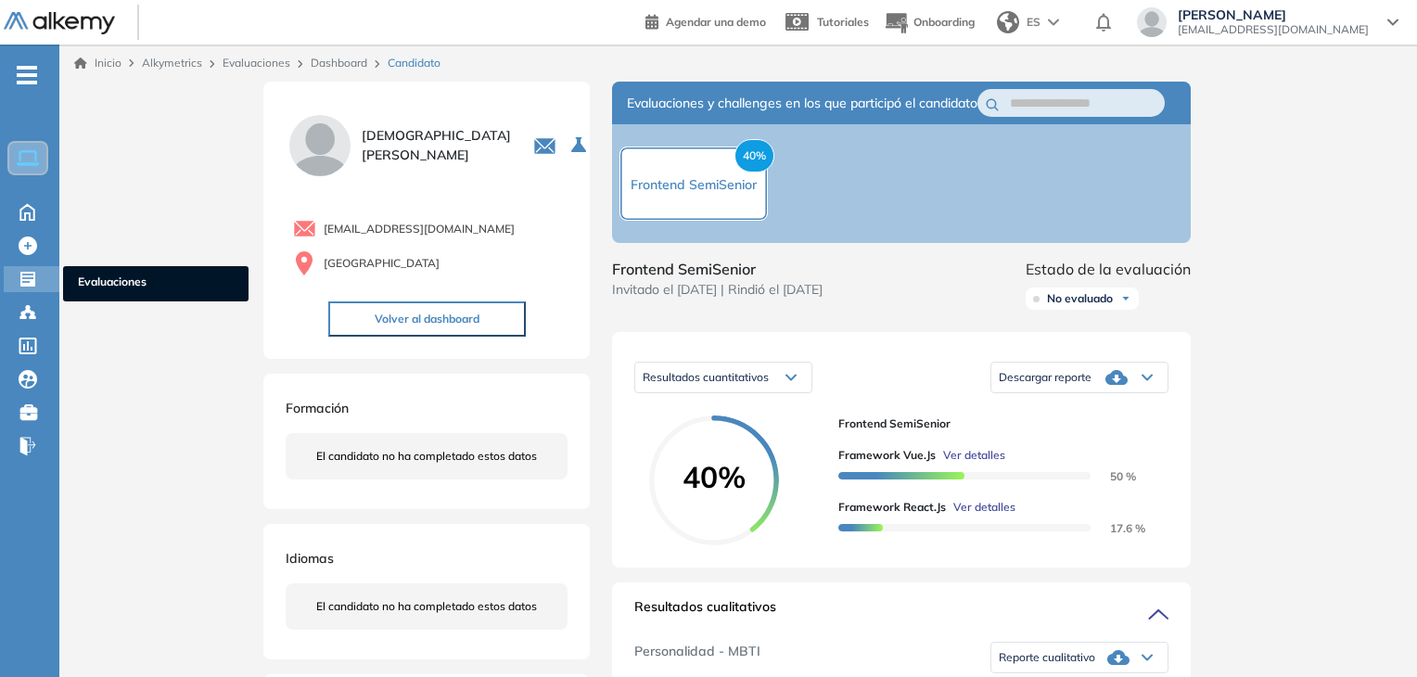
click at [28, 283] on icon at bounding box center [27, 279] width 15 height 15
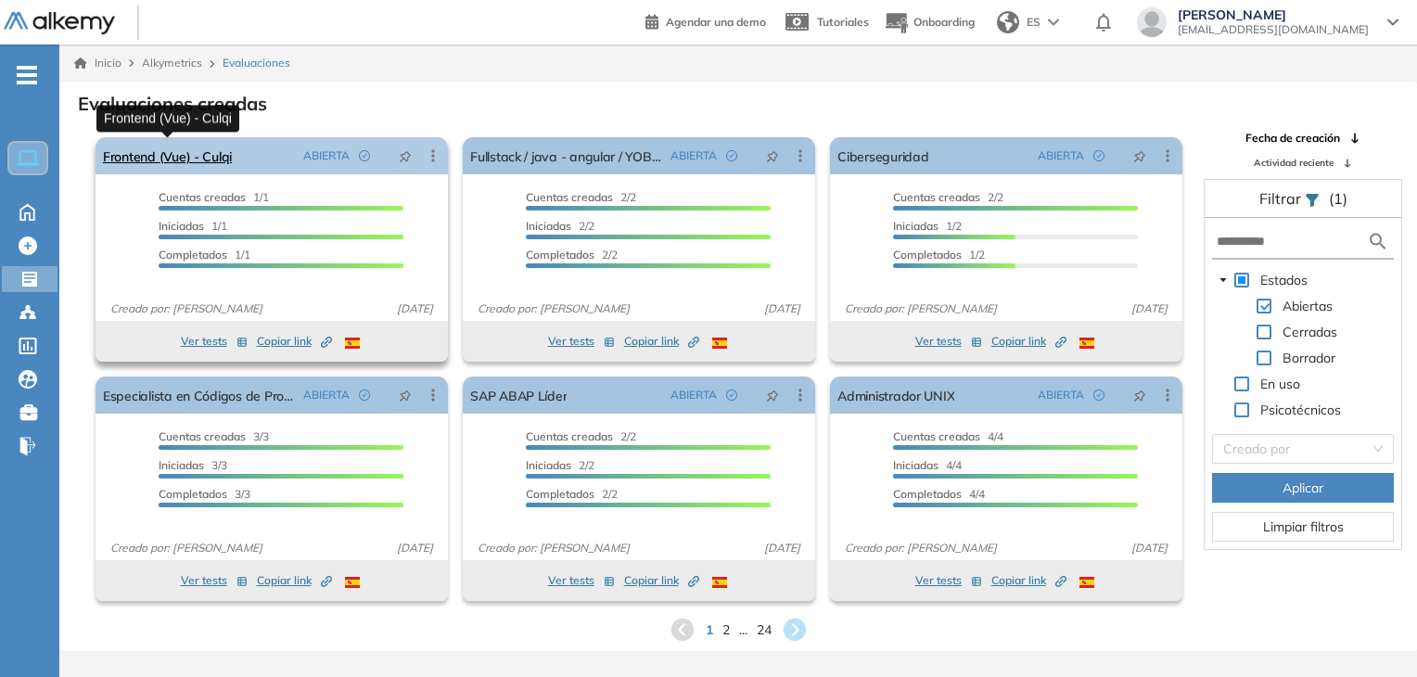
click at [183, 154] on link "Frontend (Vue) - Culqi" at bounding box center [167, 155] width 129 height 37
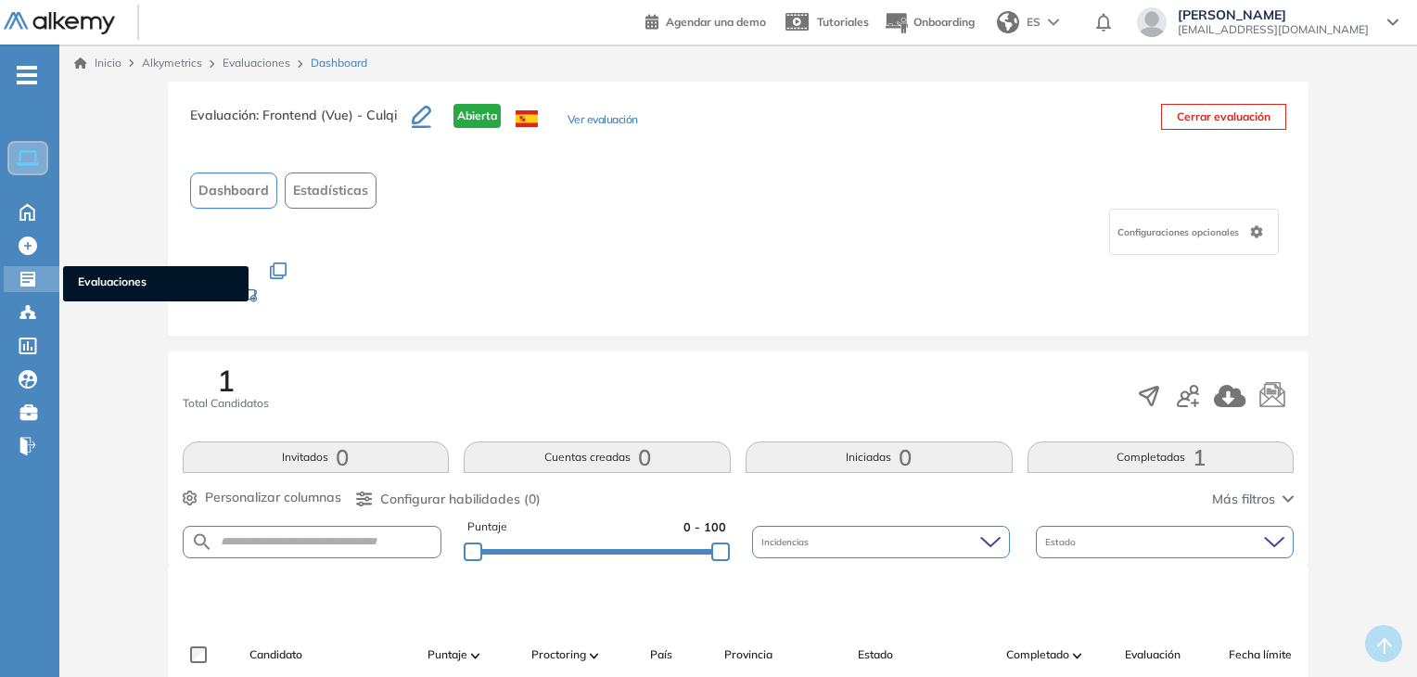
click at [39, 272] on div at bounding box center [30, 277] width 22 height 22
